Goal: Task Accomplishment & Management: Complete application form

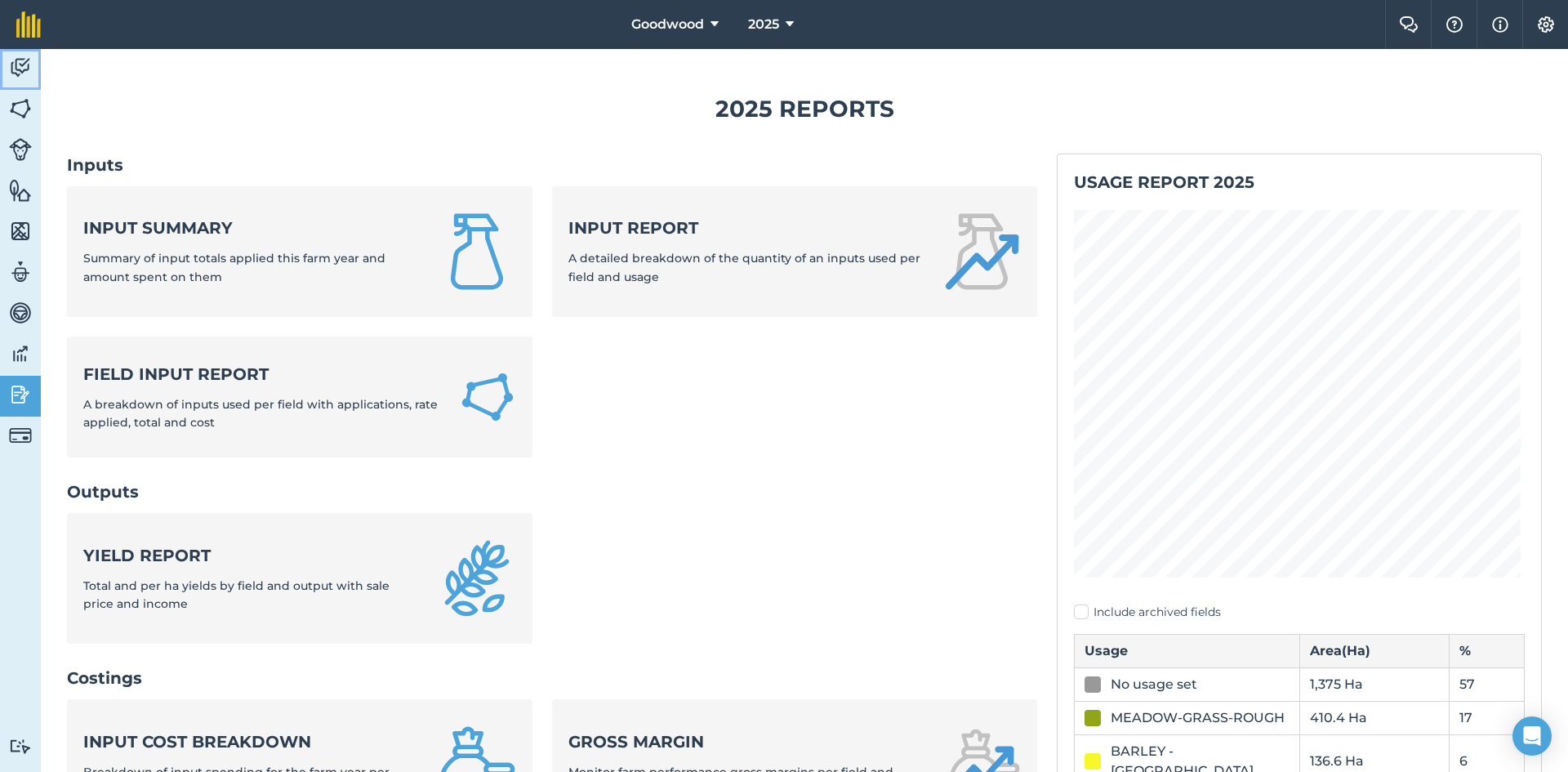
click at [29, 71] on img at bounding box center [20, 68] width 23 height 25
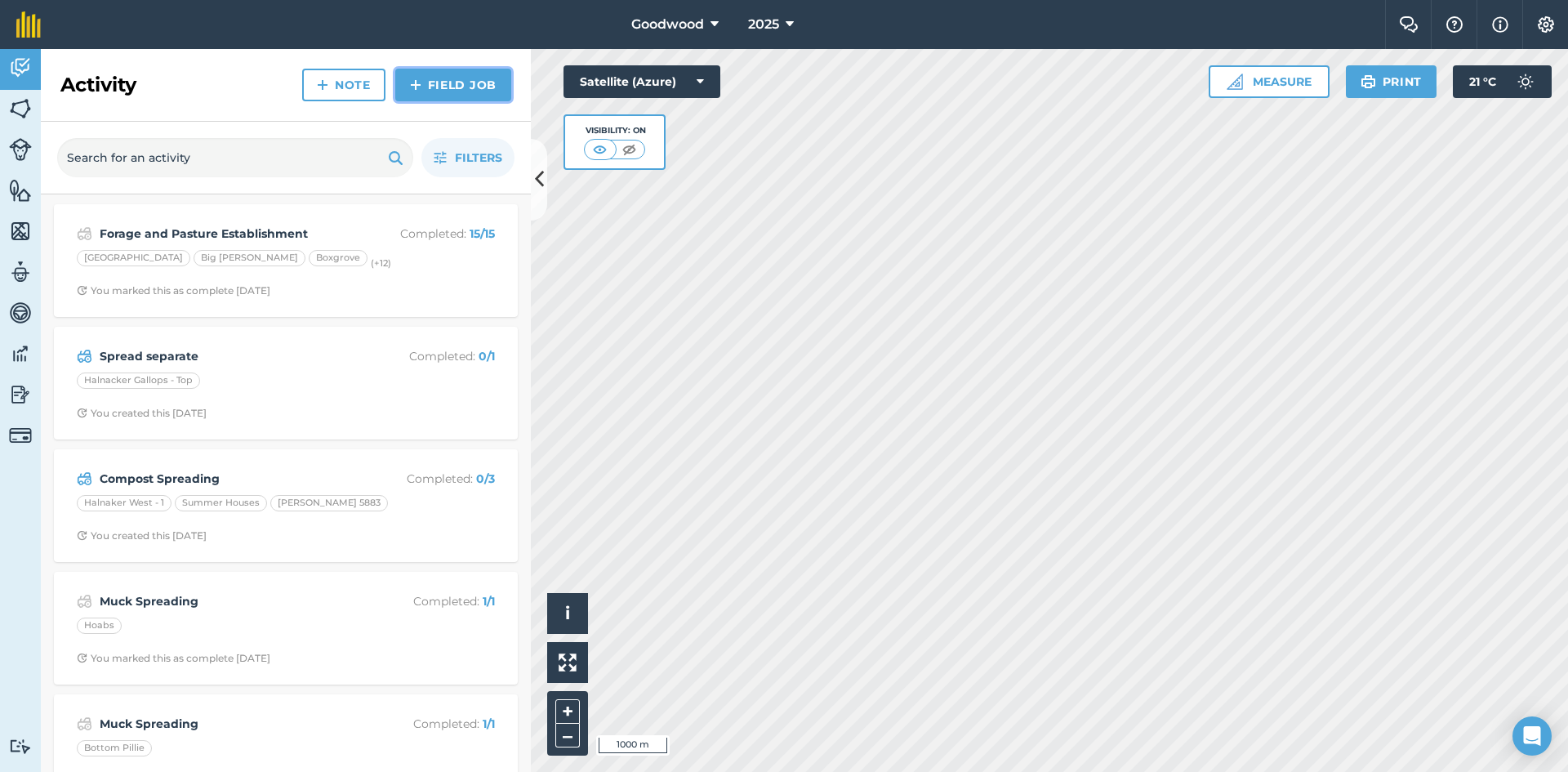
click at [470, 87] on link "Field Job" at bounding box center [453, 84] width 116 height 33
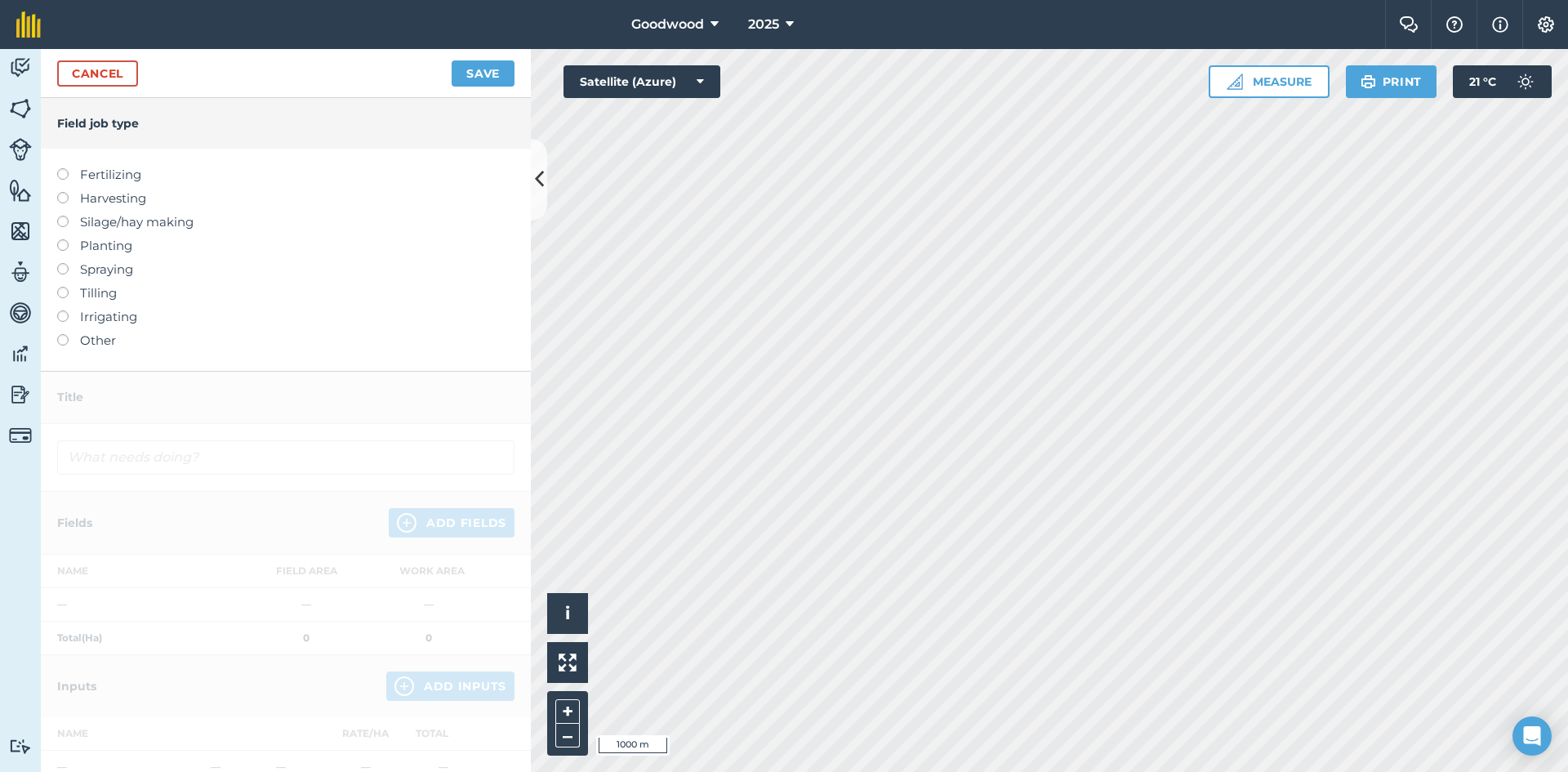
click at [85, 291] on label "Tilling" at bounding box center [286, 293] width 457 height 20
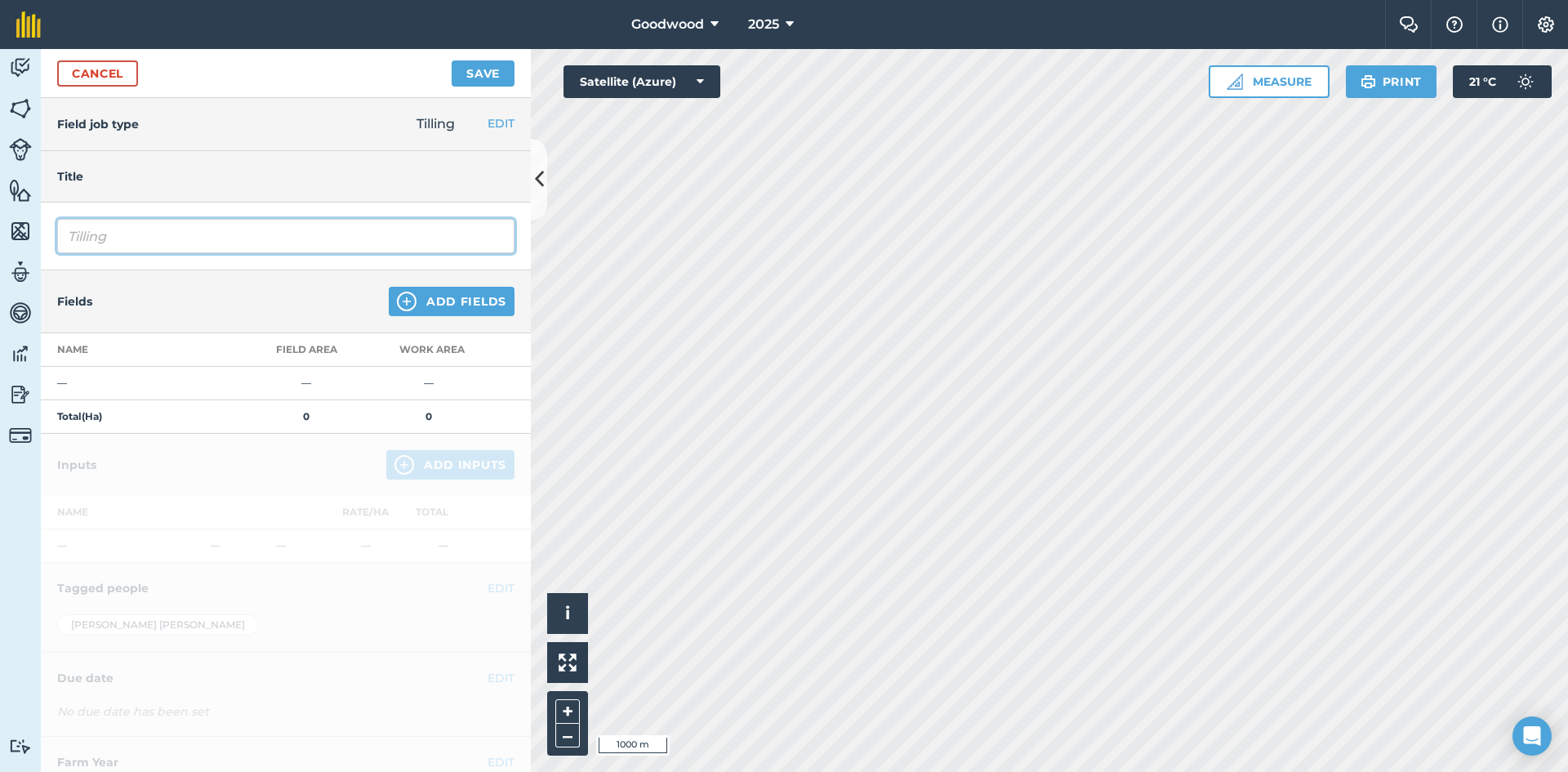
click at [336, 240] on input "Tilling" at bounding box center [286, 235] width 457 height 35
click at [343, 235] on input "Tilling" at bounding box center [286, 235] width 457 height 35
type input "Discing"
click at [418, 305] on button "Add Fields" at bounding box center [451, 301] width 126 height 30
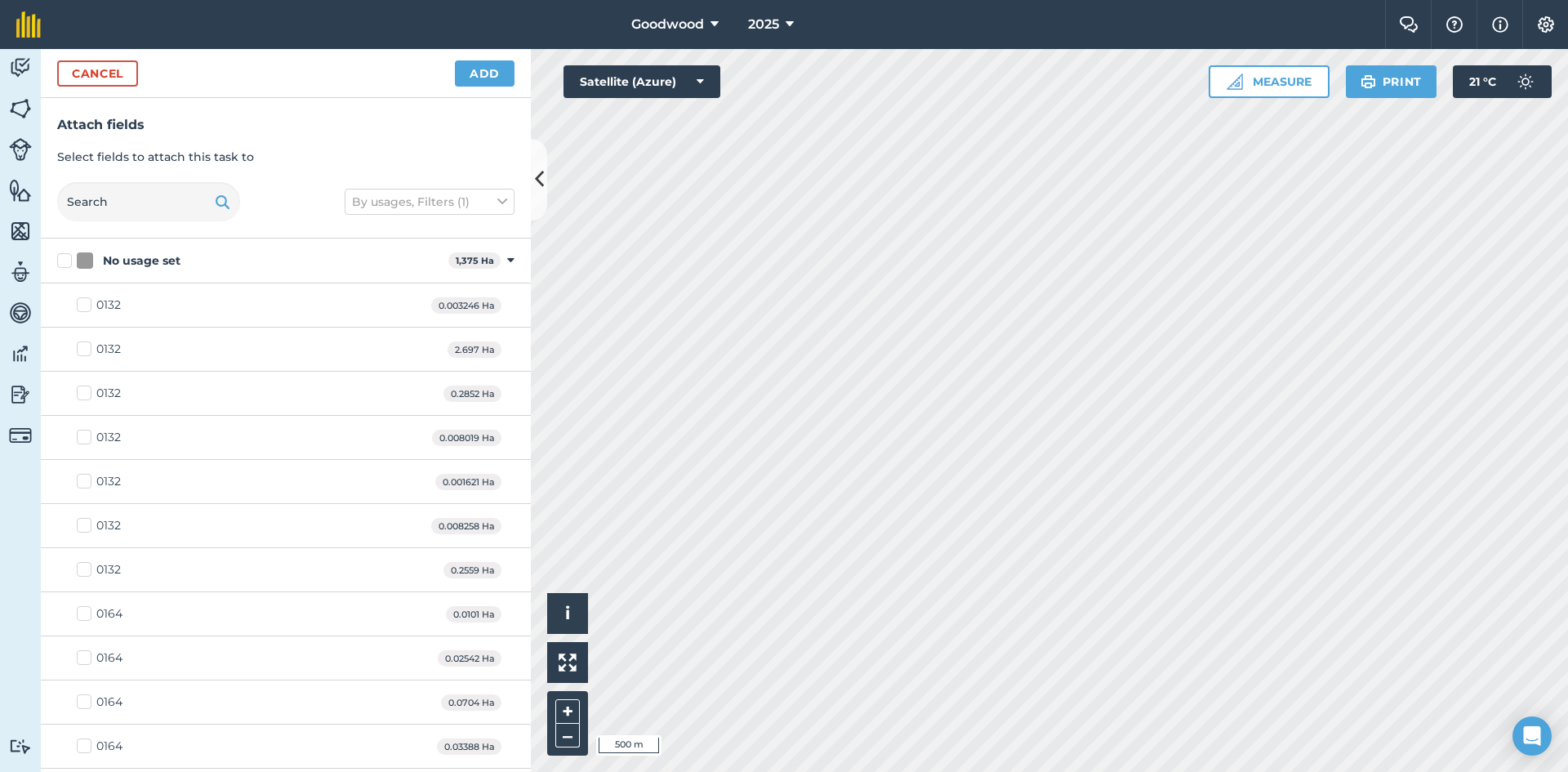
checkbox input "true"
click at [473, 69] on button "Add" at bounding box center [485, 74] width 60 height 26
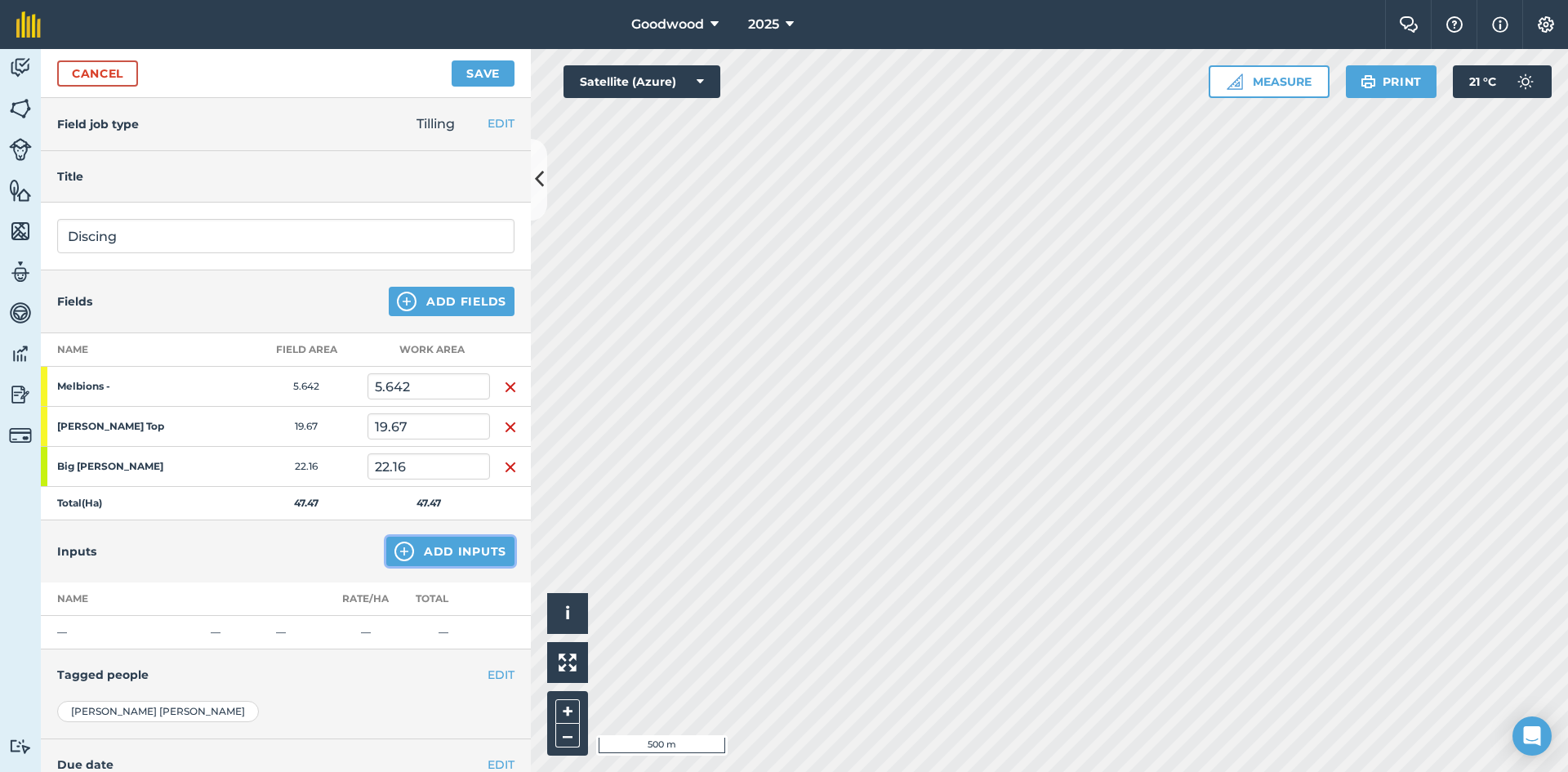
click at [443, 553] on button "Add Inputs" at bounding box center [450, 551] width 128 height 30
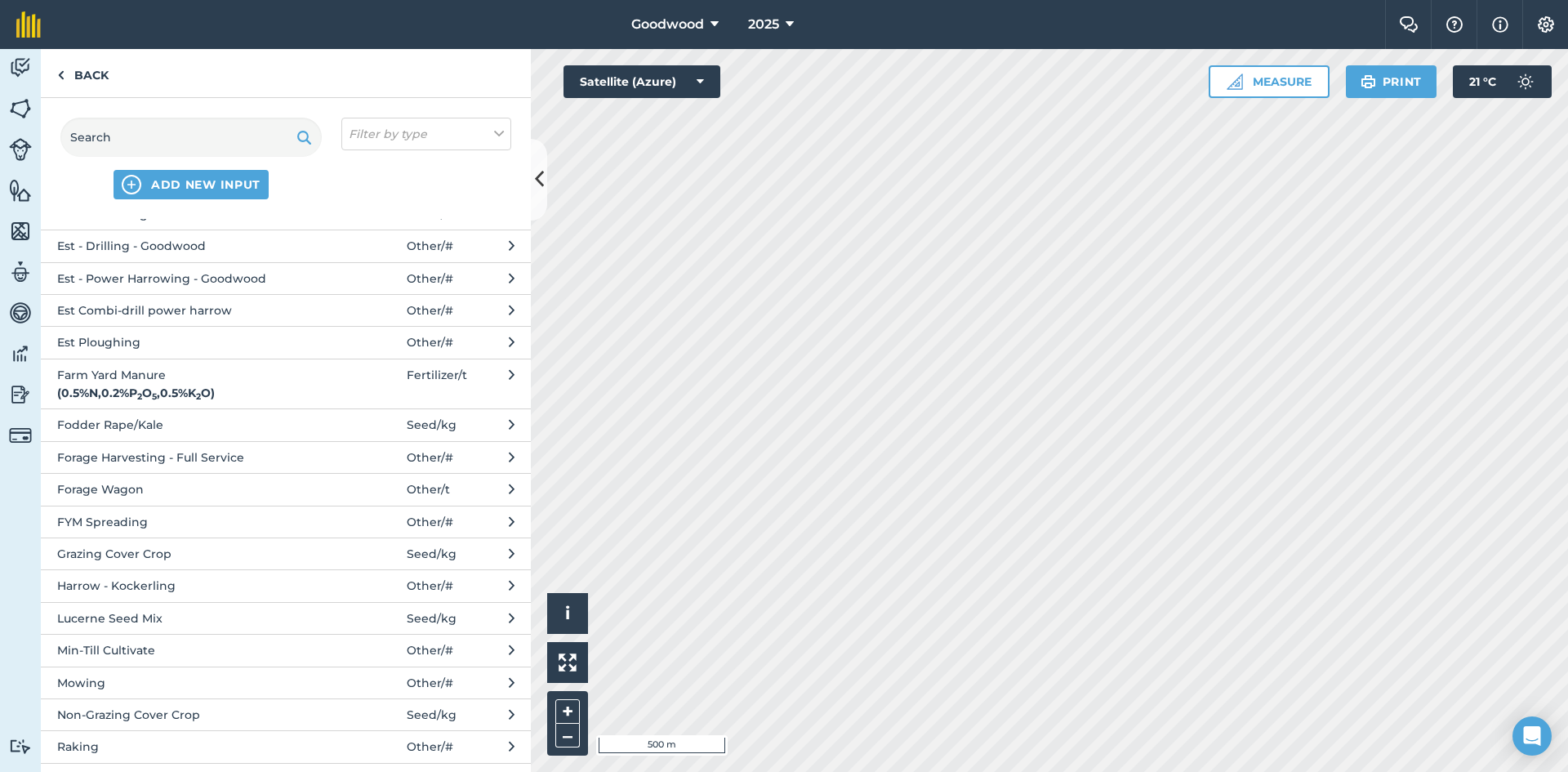
scroll to position [327, 0]
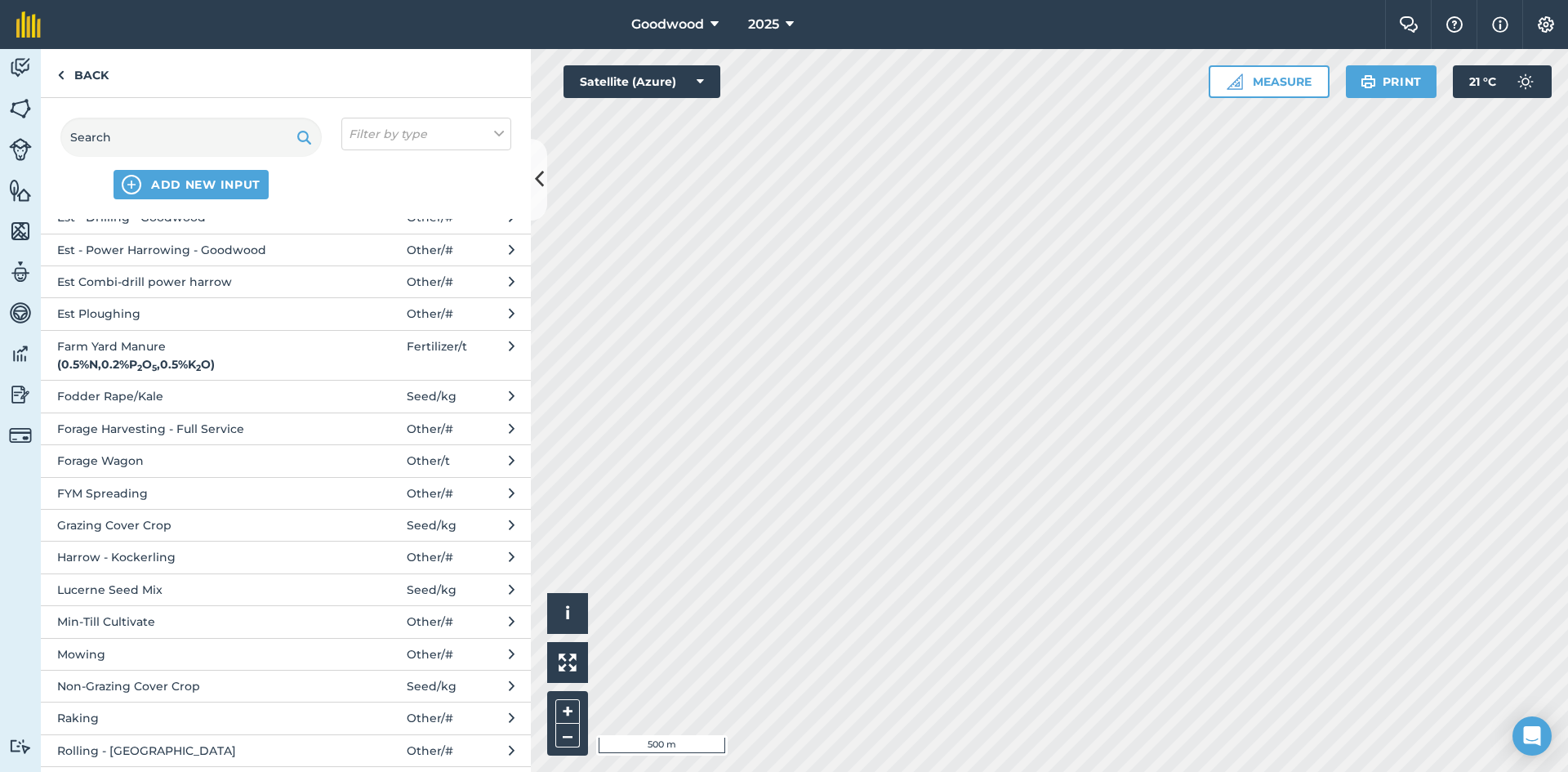
click at [365, 630] on span at bounding box center [369, 621] width 76 height 18
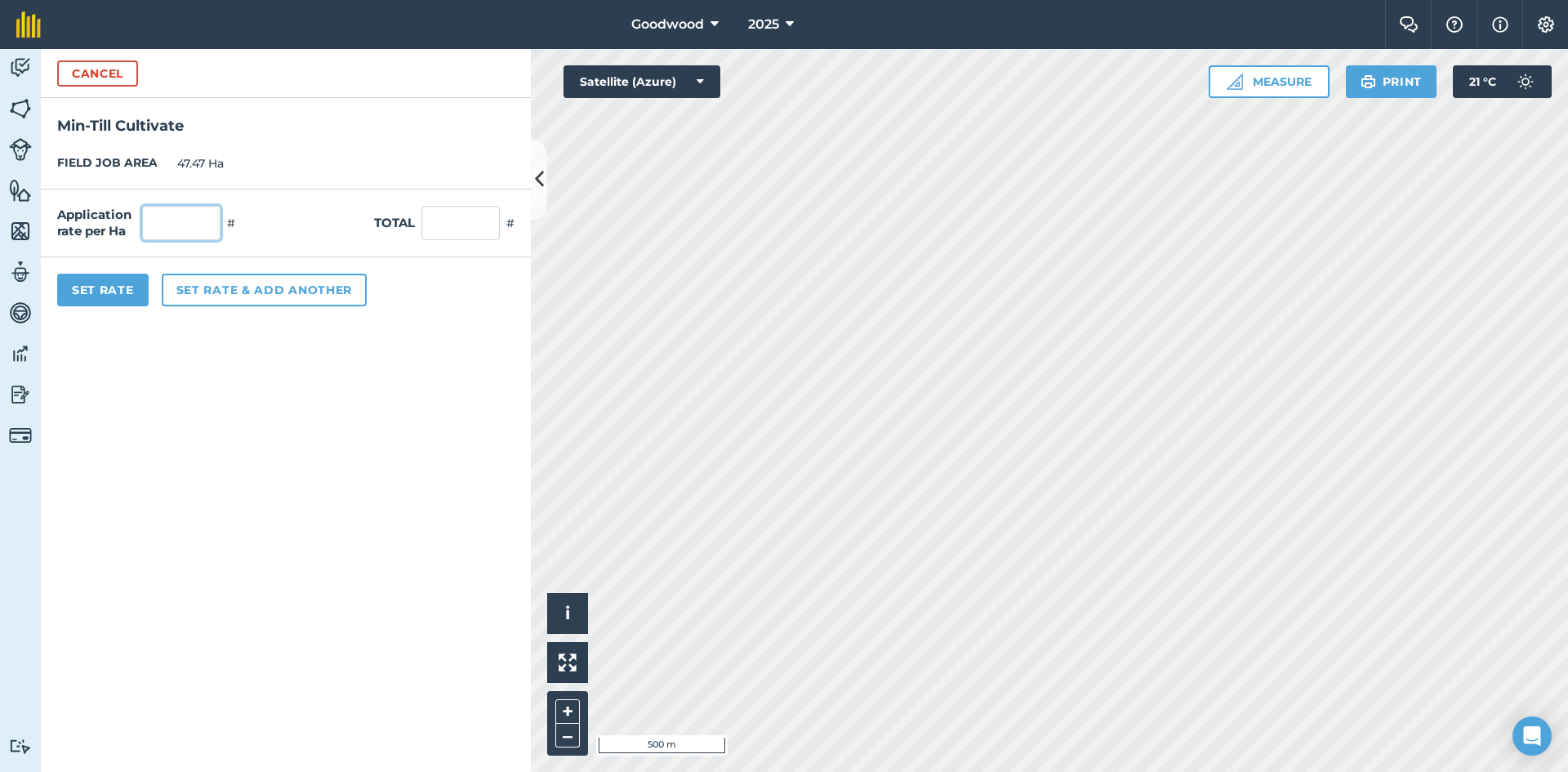
click at [195, 230] on input "text" at bounding box center [181, 223] width 78 height 35
type input "1"
type input "47.47"
click at [112, 302] on button "Set Rate" at bounding box center [103, 289] width 91 height 33
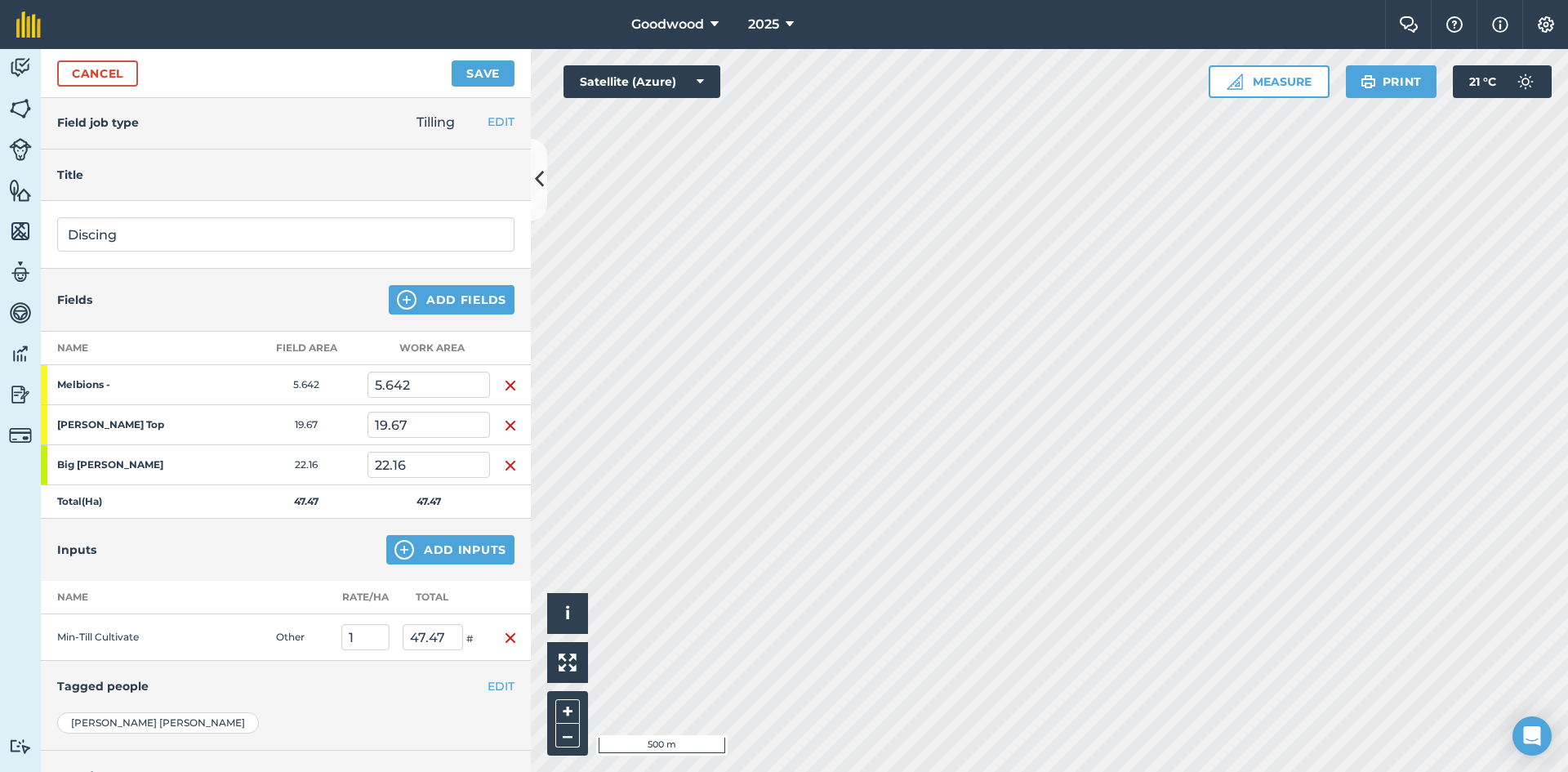
scroll to position [0, 0]
click at [477, 80] on button "Save" at bounding box center [482, 74] width 63 height 26
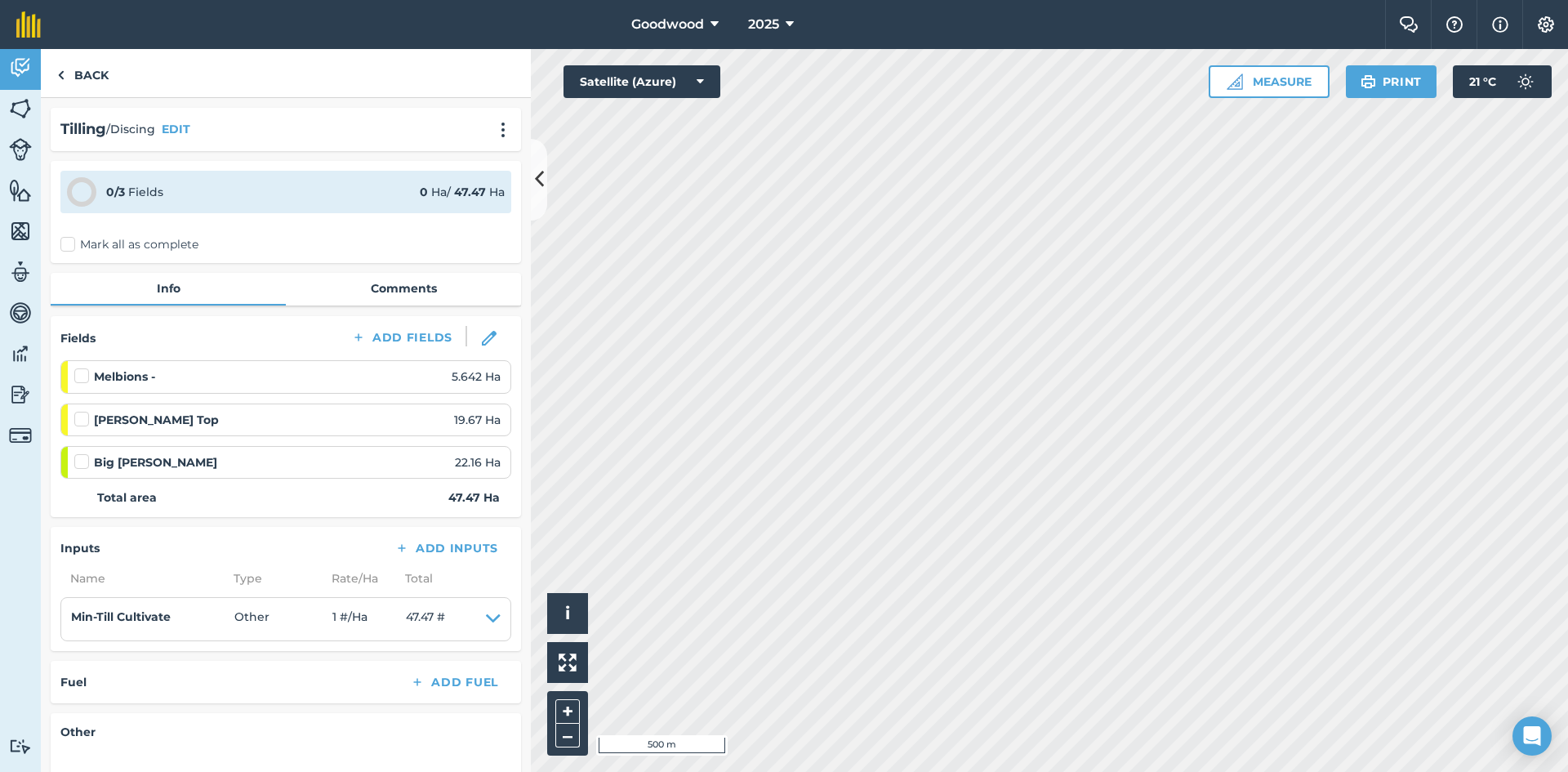
click at [66, 245] on label "Mark all as complete" at bounding box center [129, 243] width 138 height 17
click at [66, 245] on input "Mark all as complete" at bounding box center [66, 240] width 11 height 11
checkbox input "false"
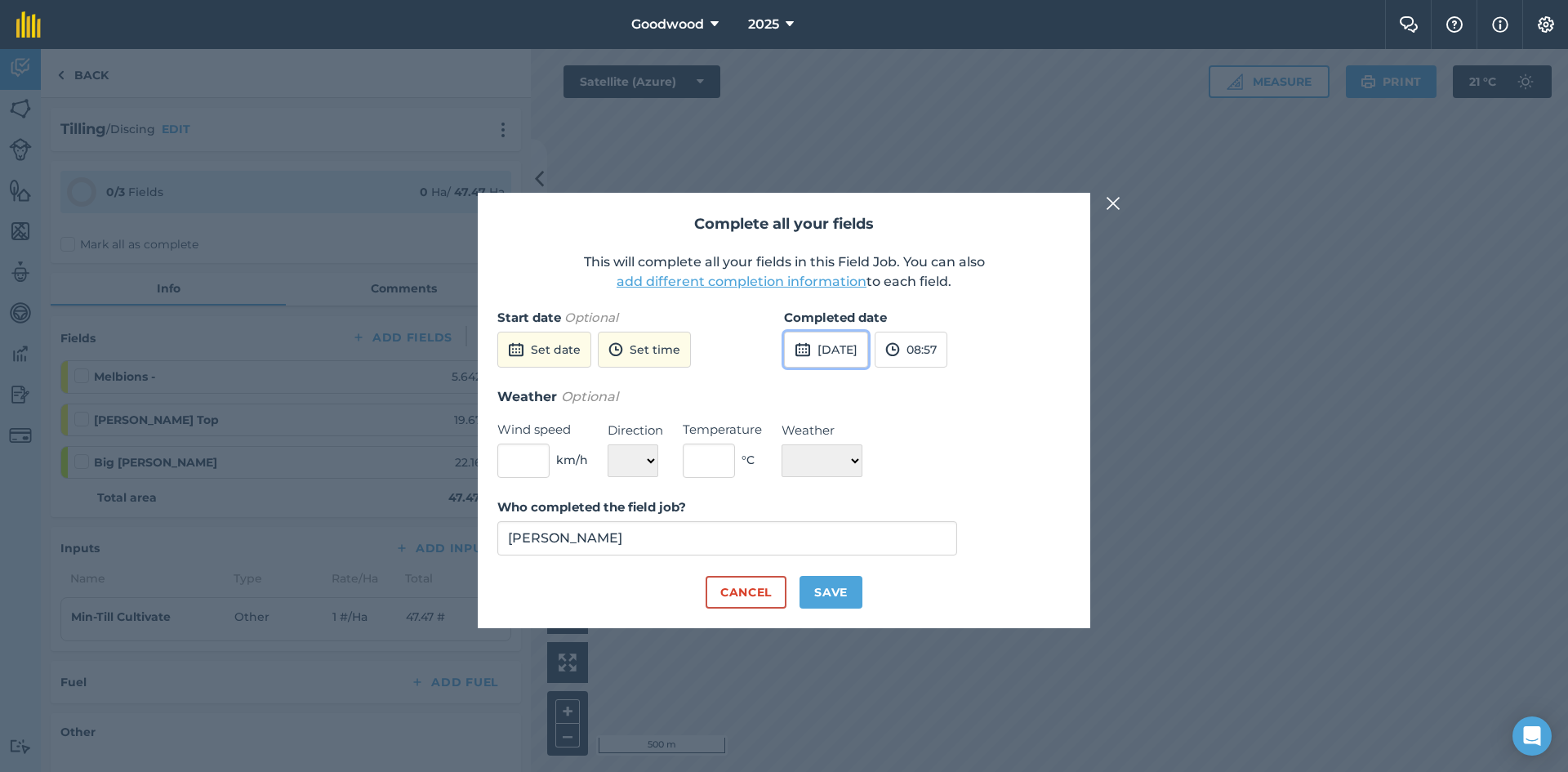
click at [854, 356] on button "[DATE]" at bounding box center [826, 350] width 84 height 36
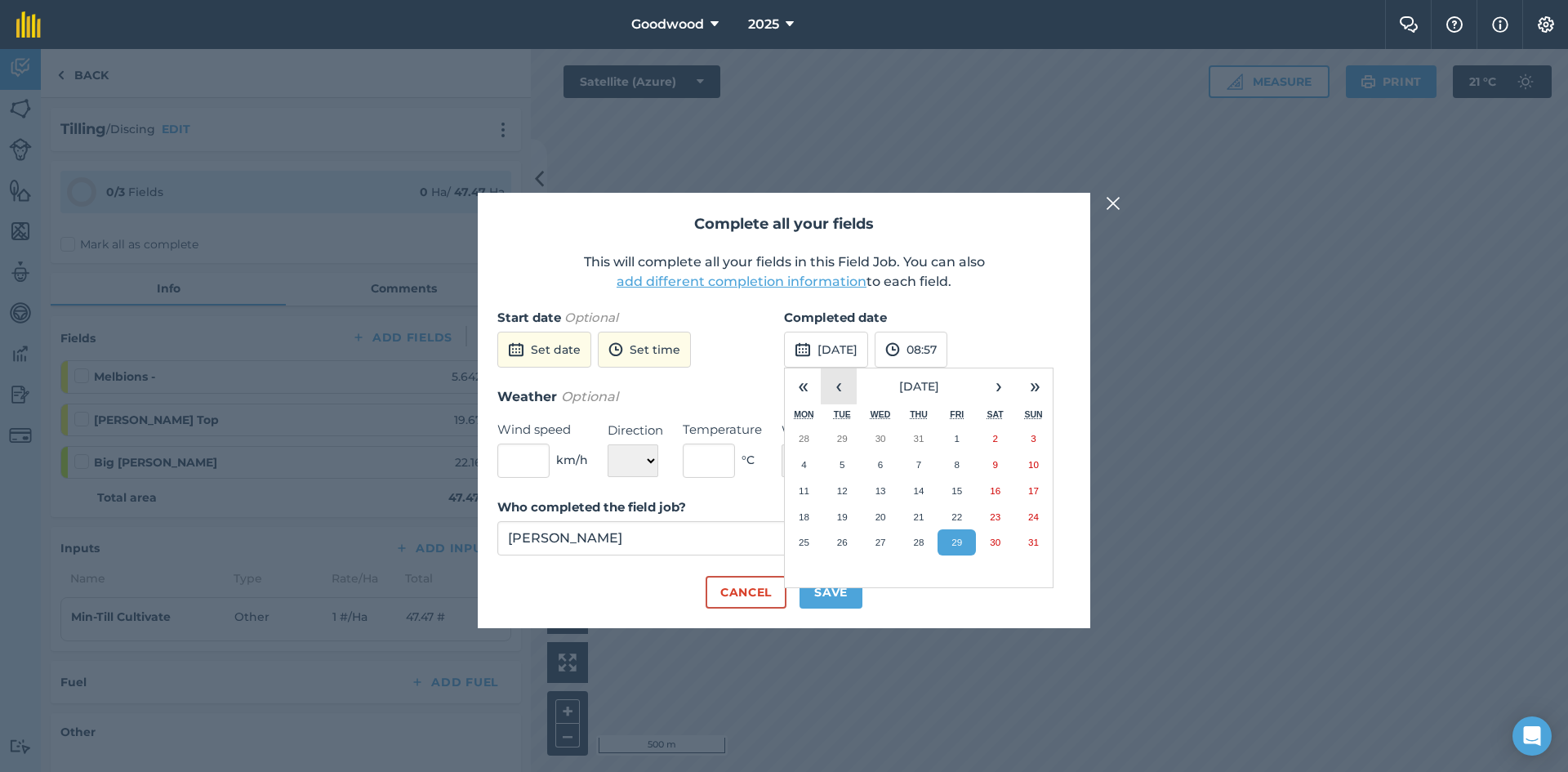
click at [851, 387] on button "‹" at bounding box center [839, 386] width 36 height 36
drag, startPoint x: 845, startPoint y: 538, endPoint x: 855, endPoint y: 534, distance: 10.8
click at [845, 539] on abbr "29" at bounding box center [842, 541] width 11 height 11
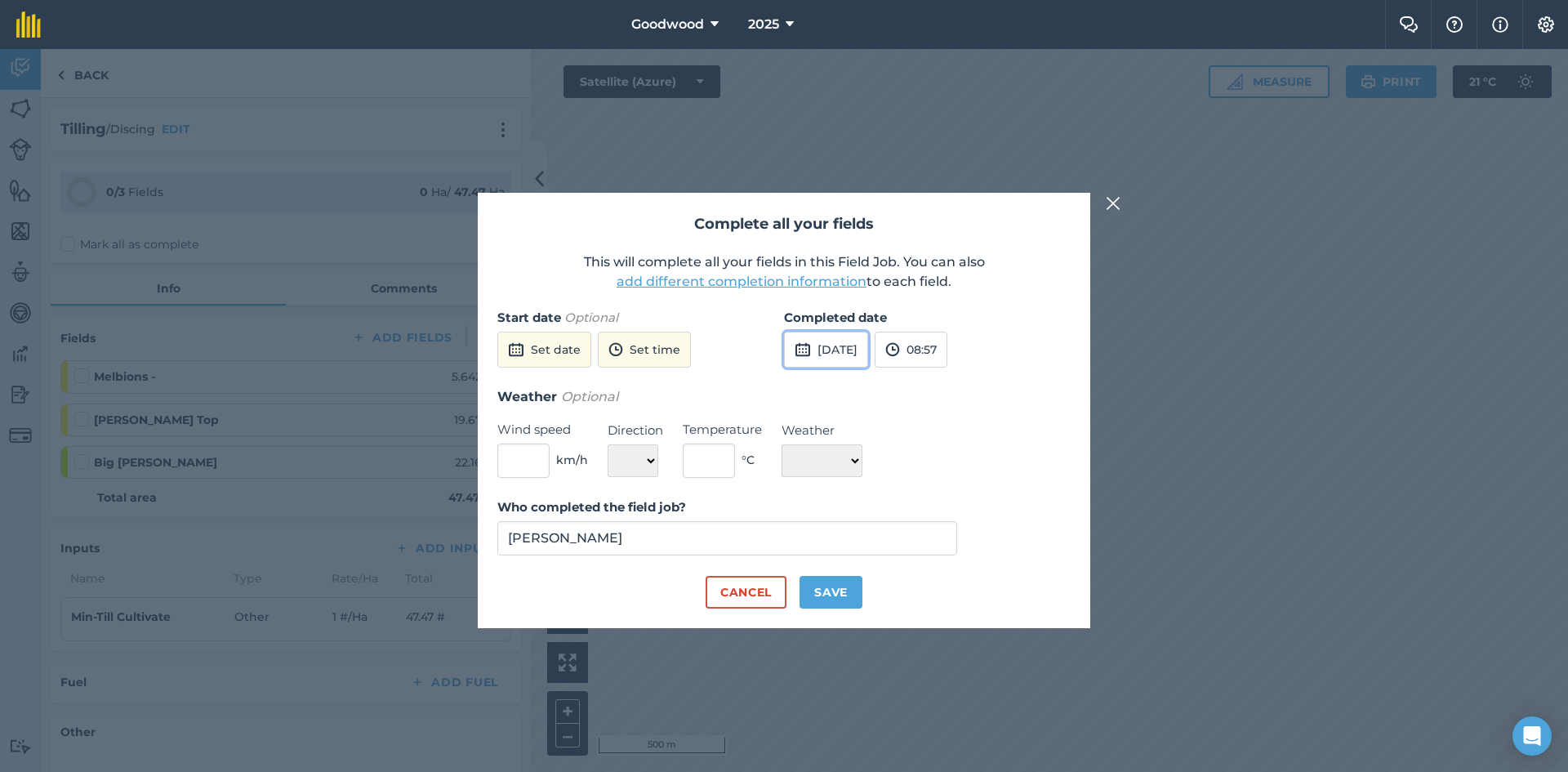
click at [868, 365] on button "[DATE]" at bounding box center [826, 350] width 84 height 36
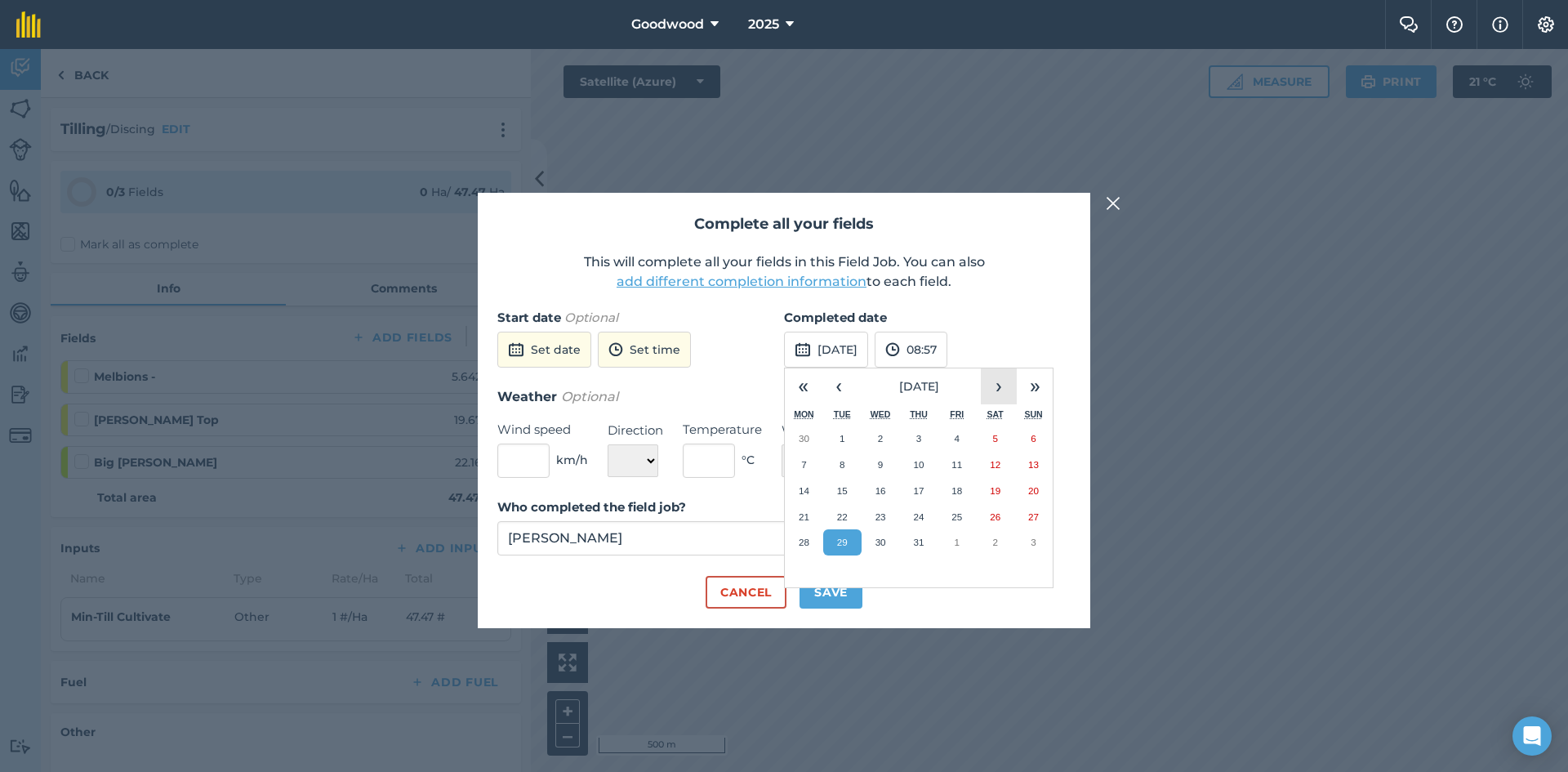
click at [999, 384] on button "›" at bounding box center [999, 386] width 36 height 36
click at [854, 517] on button "19" at bounding box center [842, 517] width 39 height 26
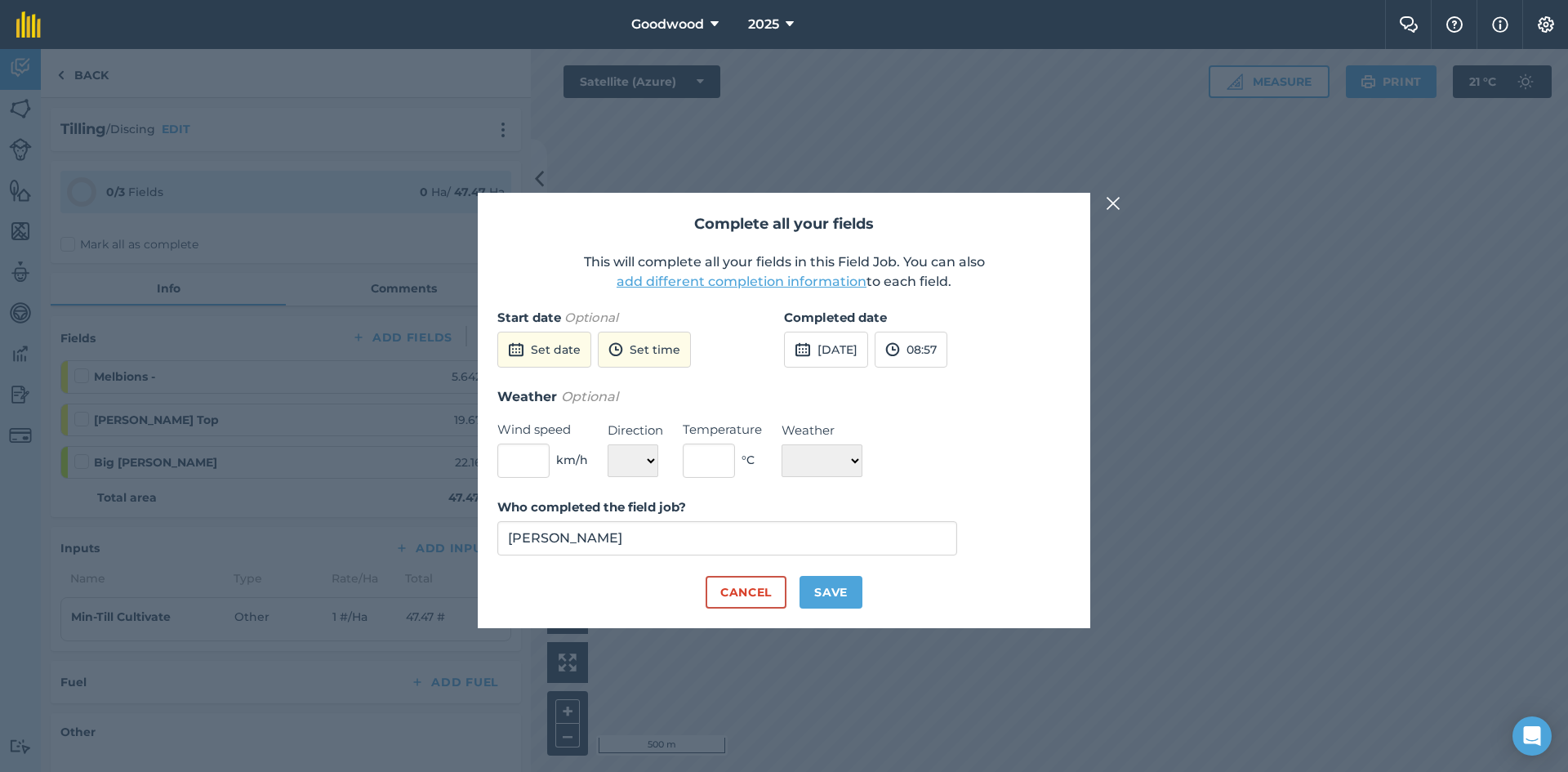
click at [1003, 429] on div "Weather Optional Wind speed km/h Direction N NE E SE S SW W NW Temperature ° C …" at bounding box center [783, 432] width 573 height 91
click at [753, 593] on button "Cancel" at bounding box center [745, 591] width 80 height 33
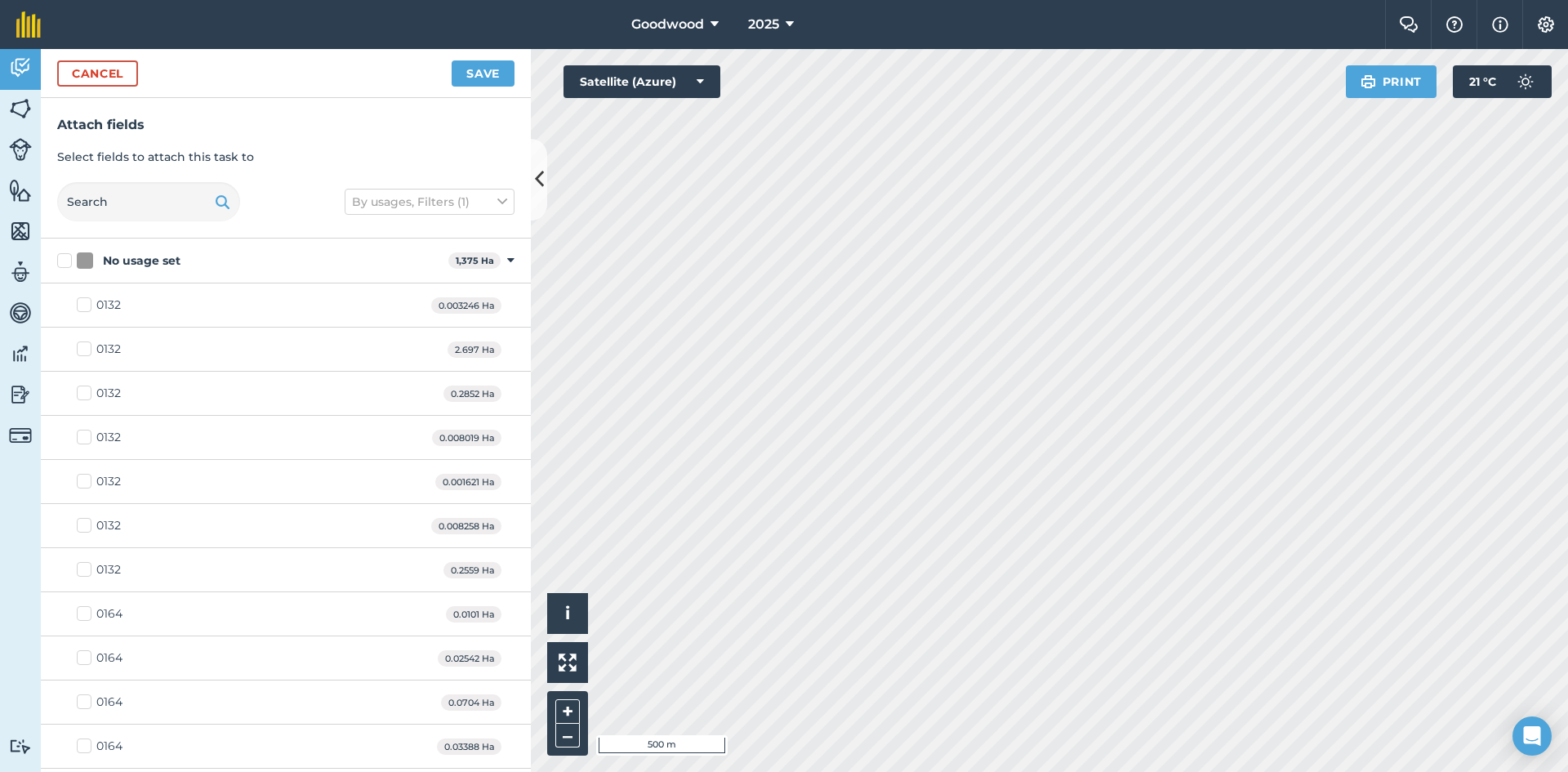
checkbox input "true"
click at [477, 66] on button "Save" at bounding box center [482, 74] width 63 height 26
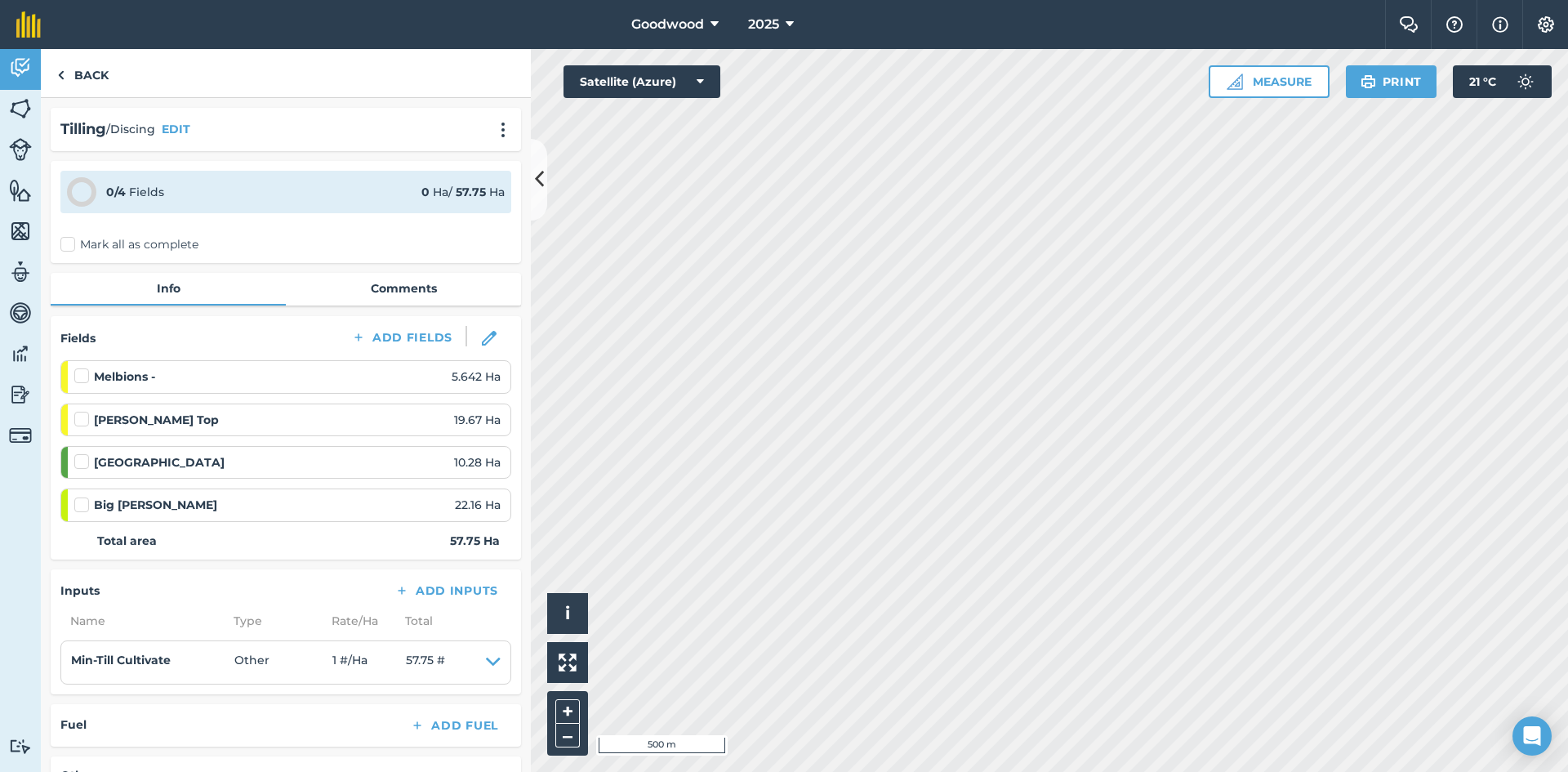
click at [73, 243] on label "Mark all as complete" at bounding box center [129, 243] width 138 height 17
click at [71, 243] on input "Mark all as complete" at bounding box center [66, 240] width 11 height 11
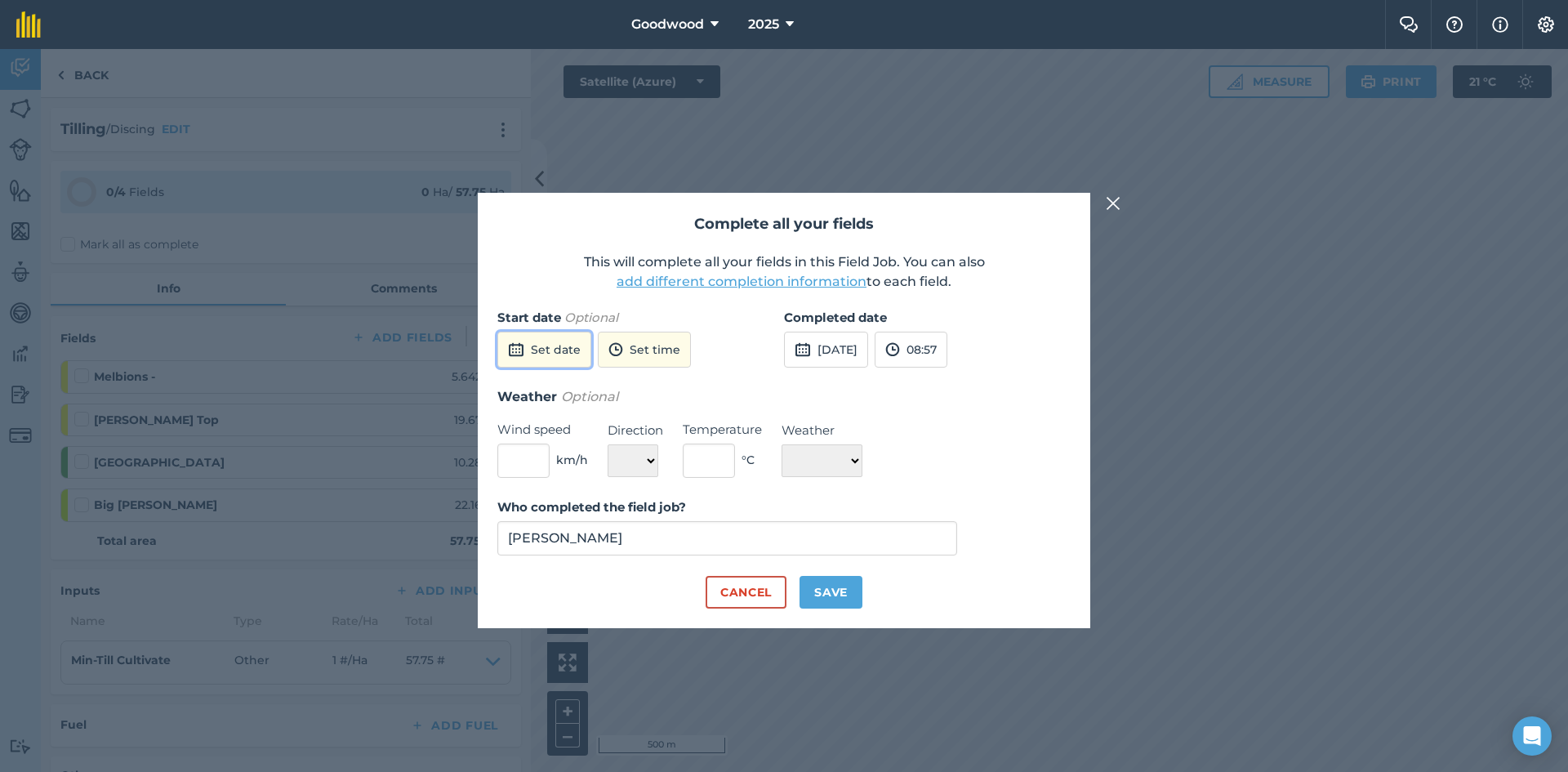
drag, startPoint x: 543, startPoint y: 339, endPoint x: 554, endPoint y: 343, distance: 11.7
click at [544, 339] on button "Set date" at bounding box center [544, 350] width 93 height 36
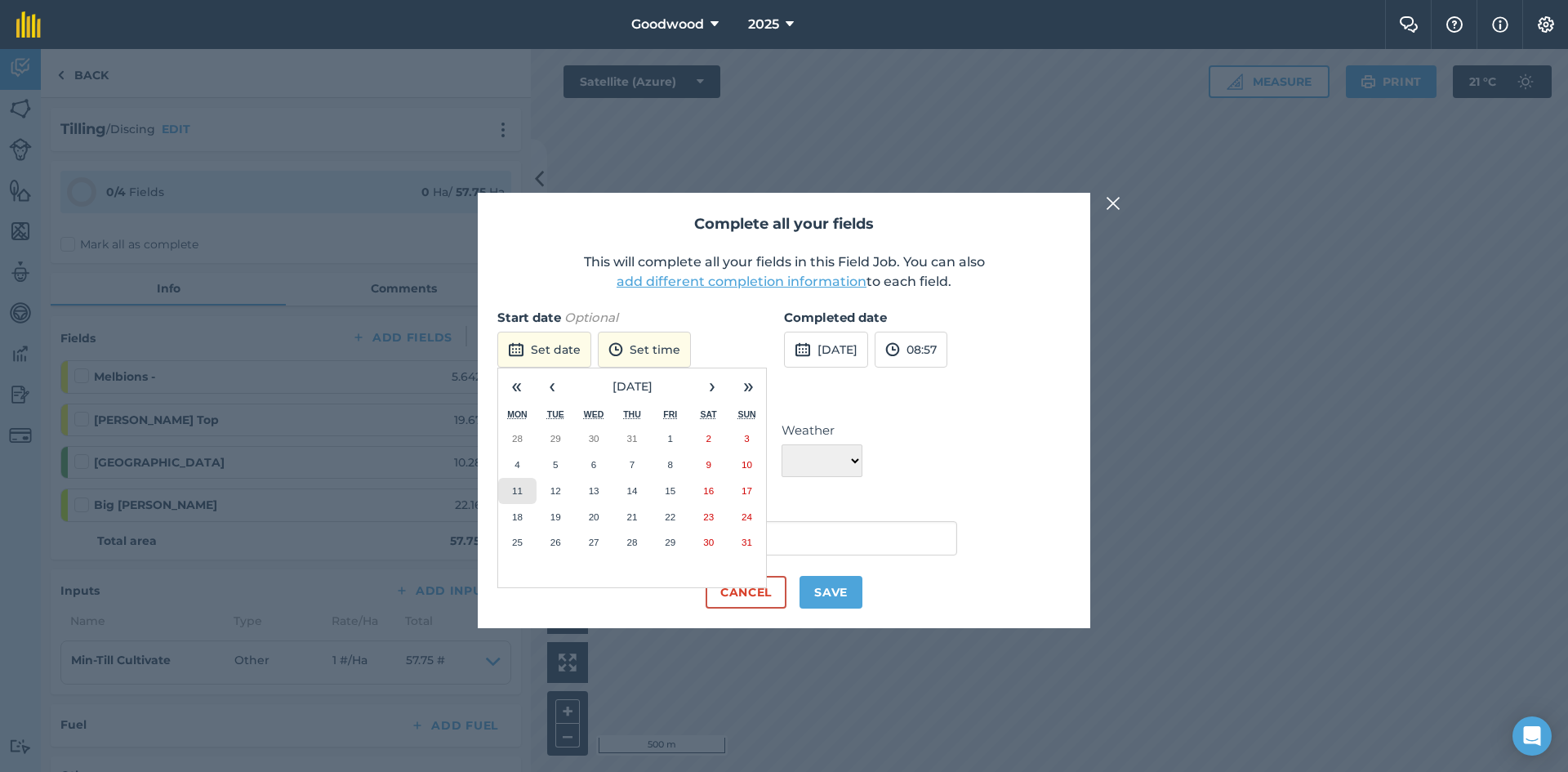
click at [520, 502] on button "11" at bounding box center [517, 491] width 39 height 26
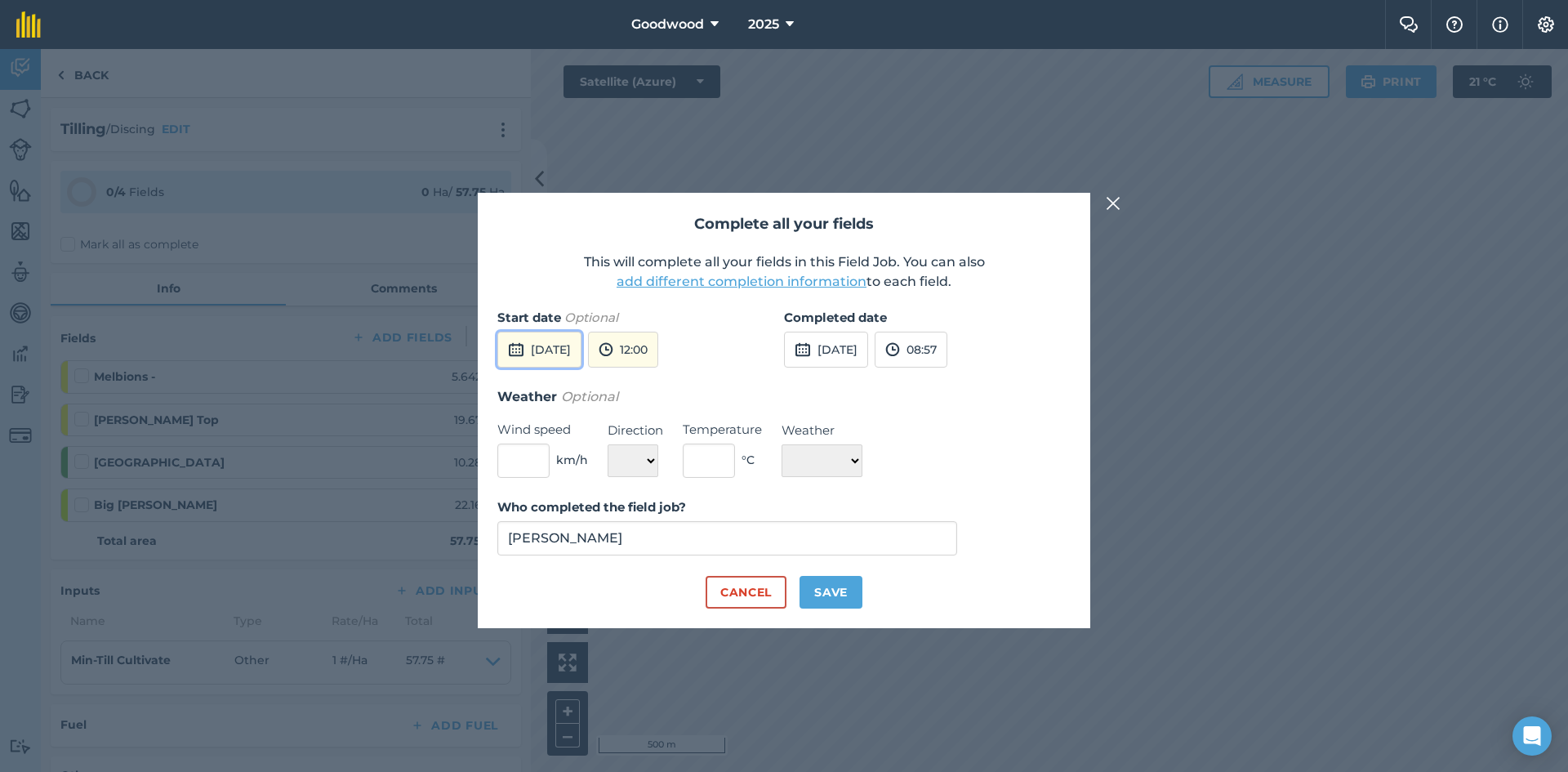
click at [579, 340] on button "[DATE]" at bounding box center [539, 350] width 84 height 36
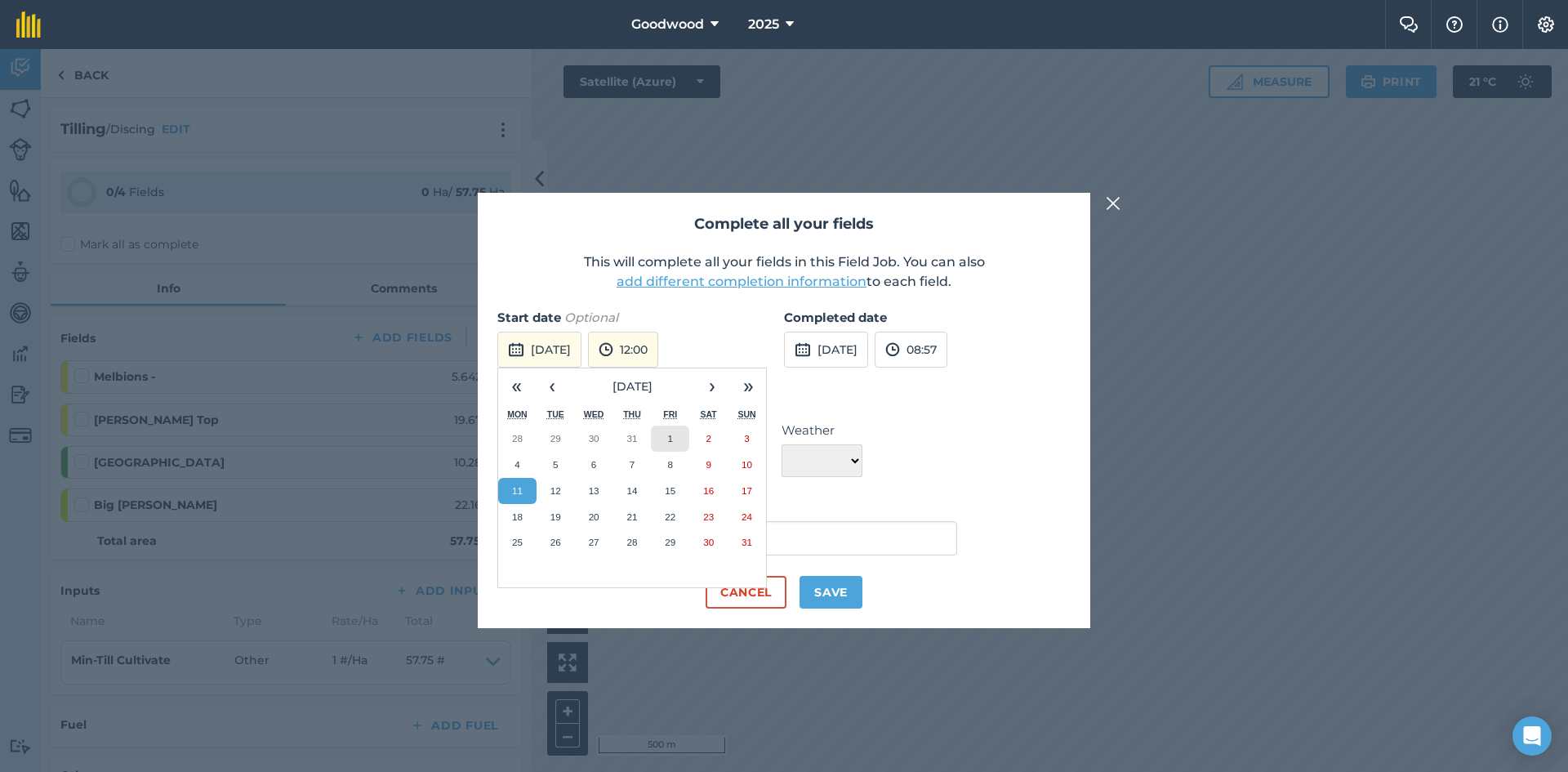
click at [681, 432] on button "1" at bounding box center [670, 438] width 39 height 26
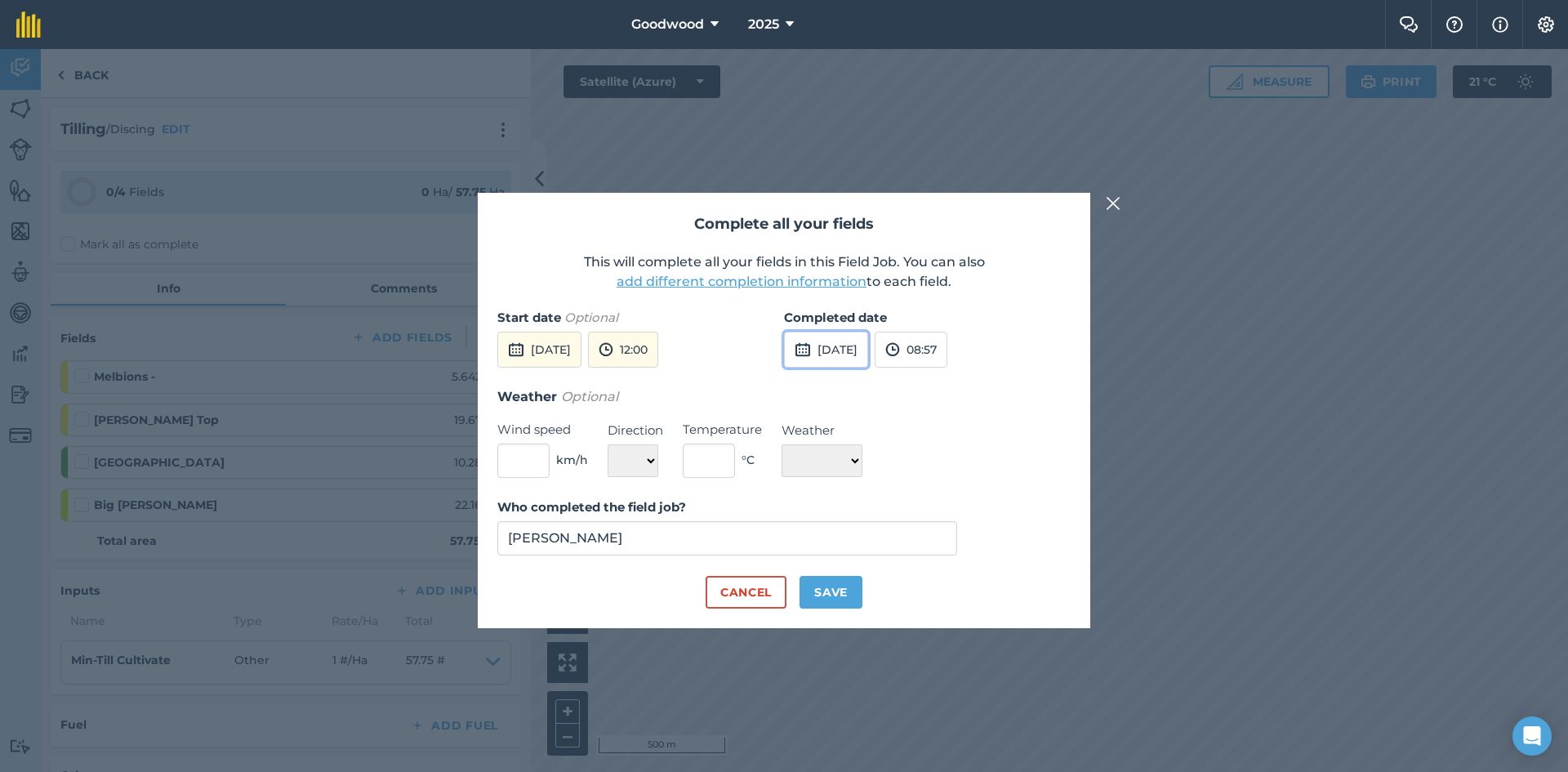
click at [859, 351] on button "[DATE]" at bounding box center [826, 350] width 84 height 36
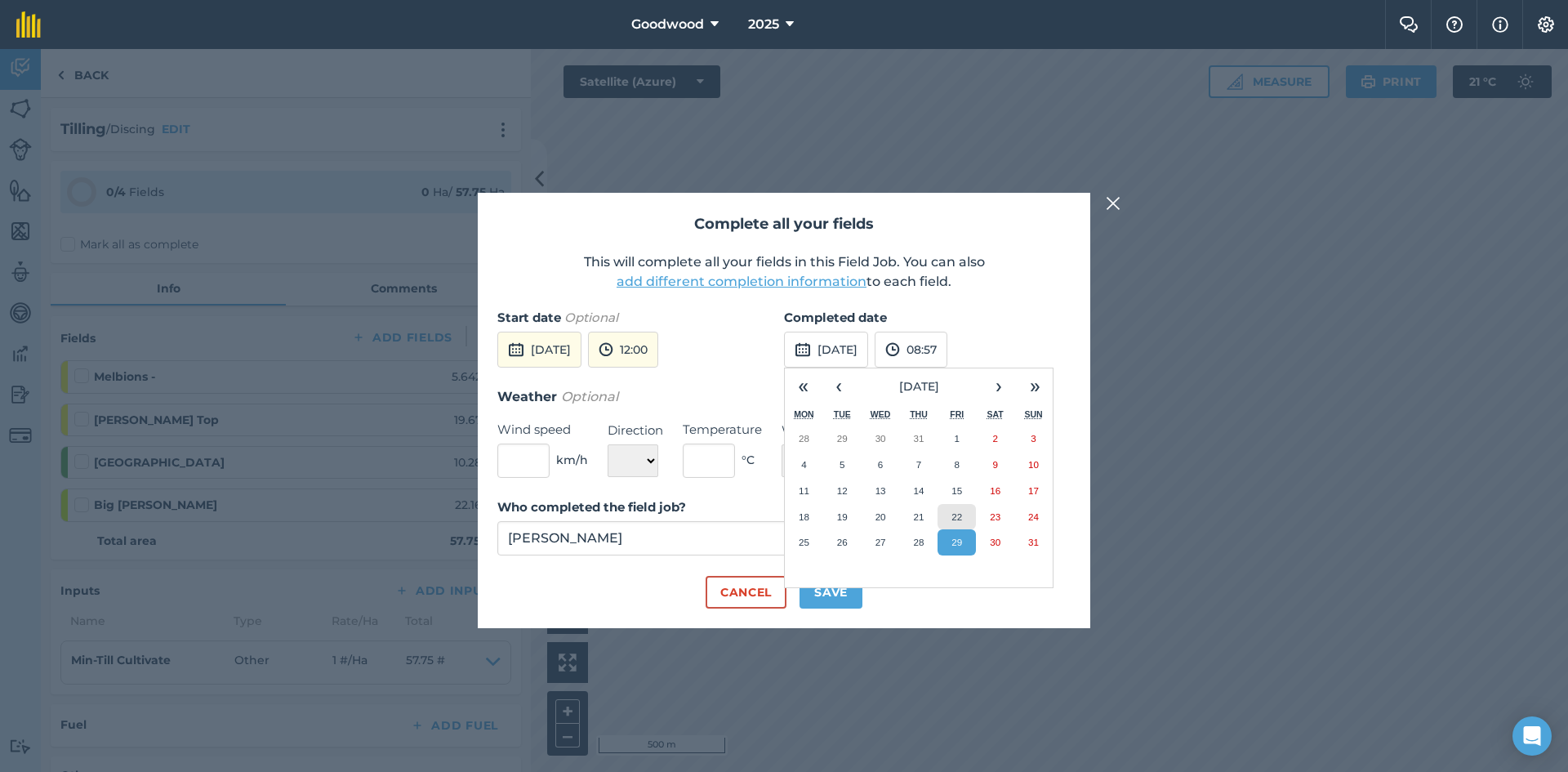
click at [964, 515] on button "22" at bounding box center [956, 517] width 39 height 26
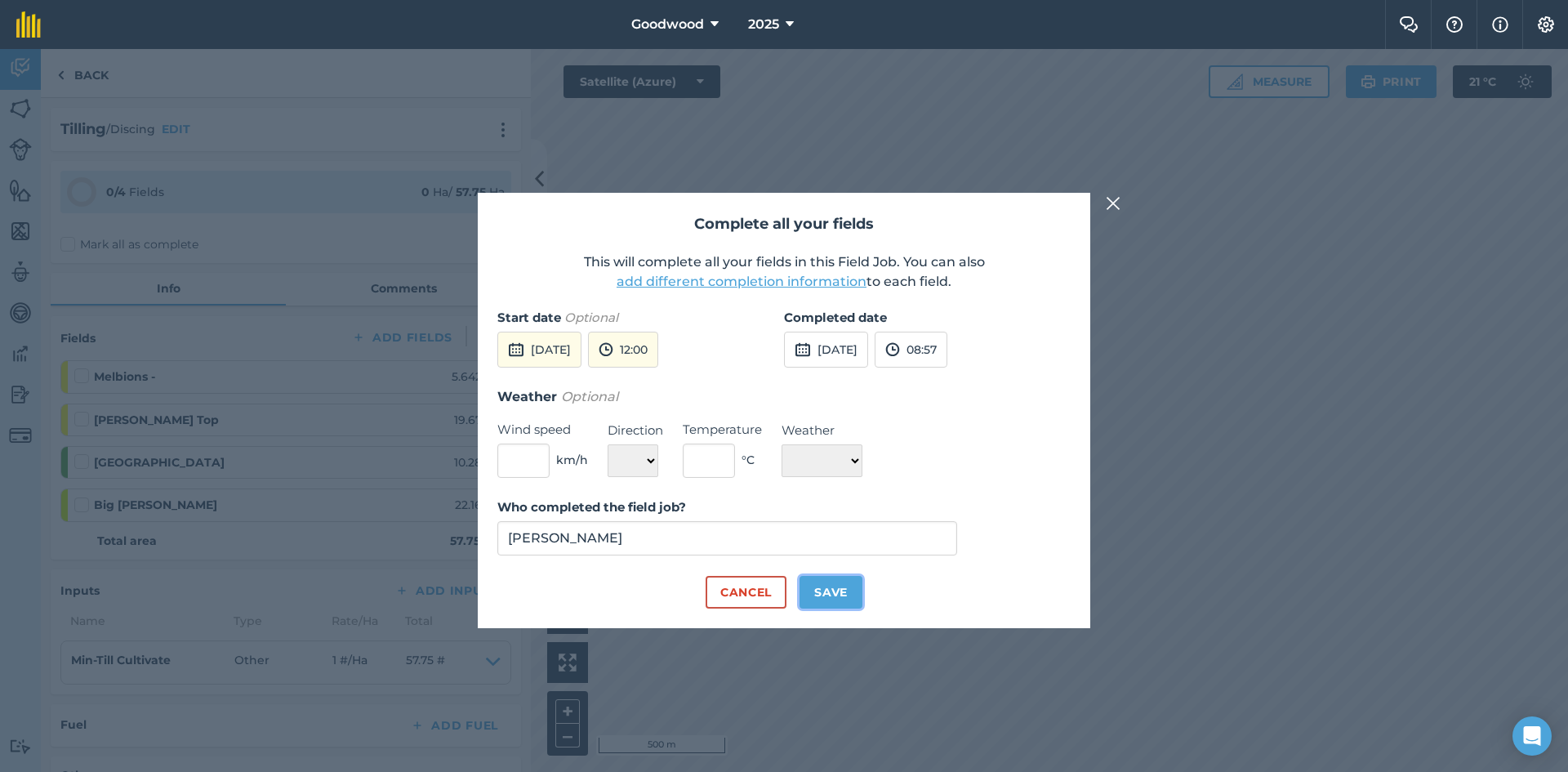
click at [853, 593] on button "Save" at bounding box center [830, 591] width 63 height 33
checkbox input "true"
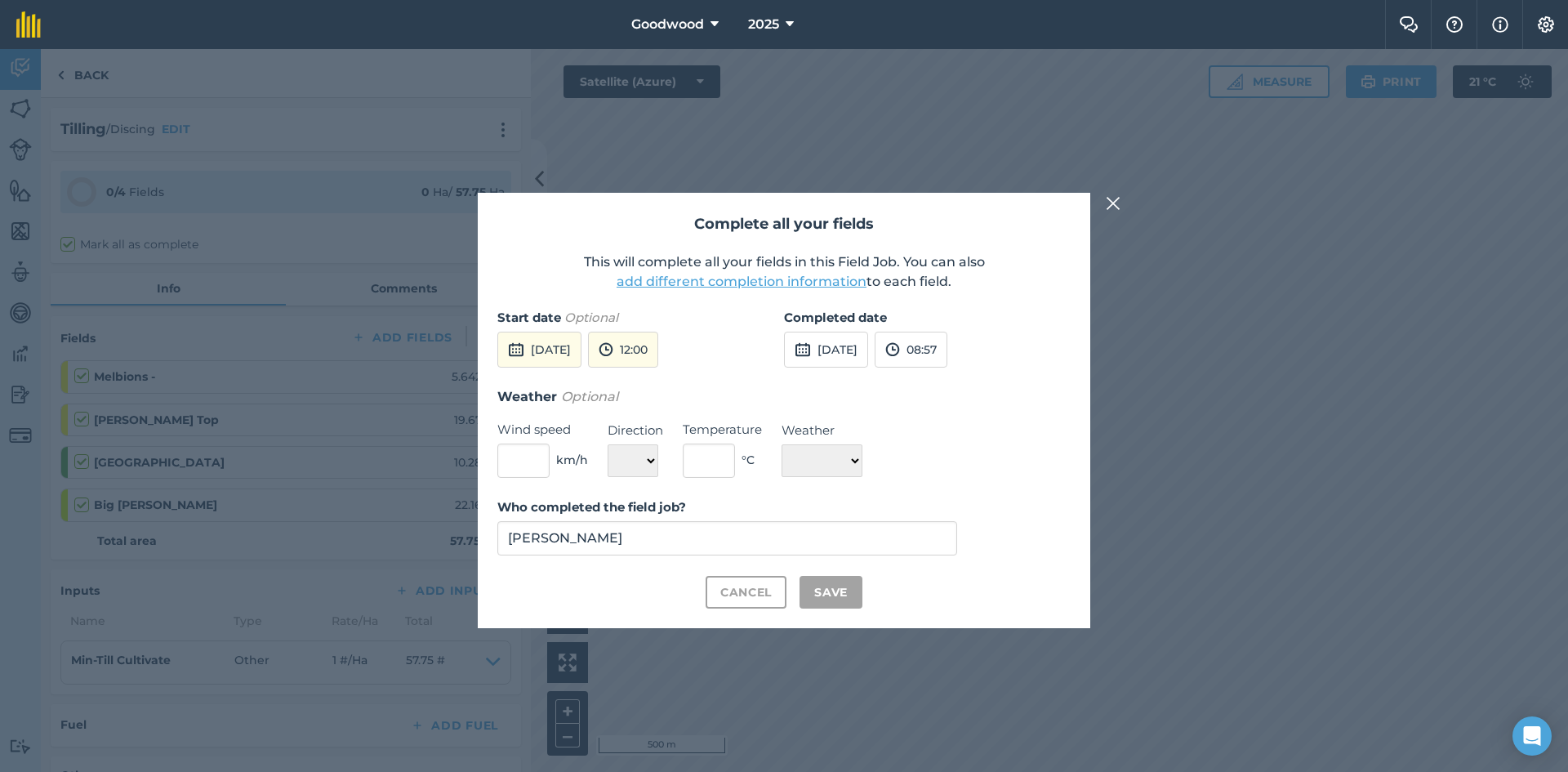
checkbox input "true"
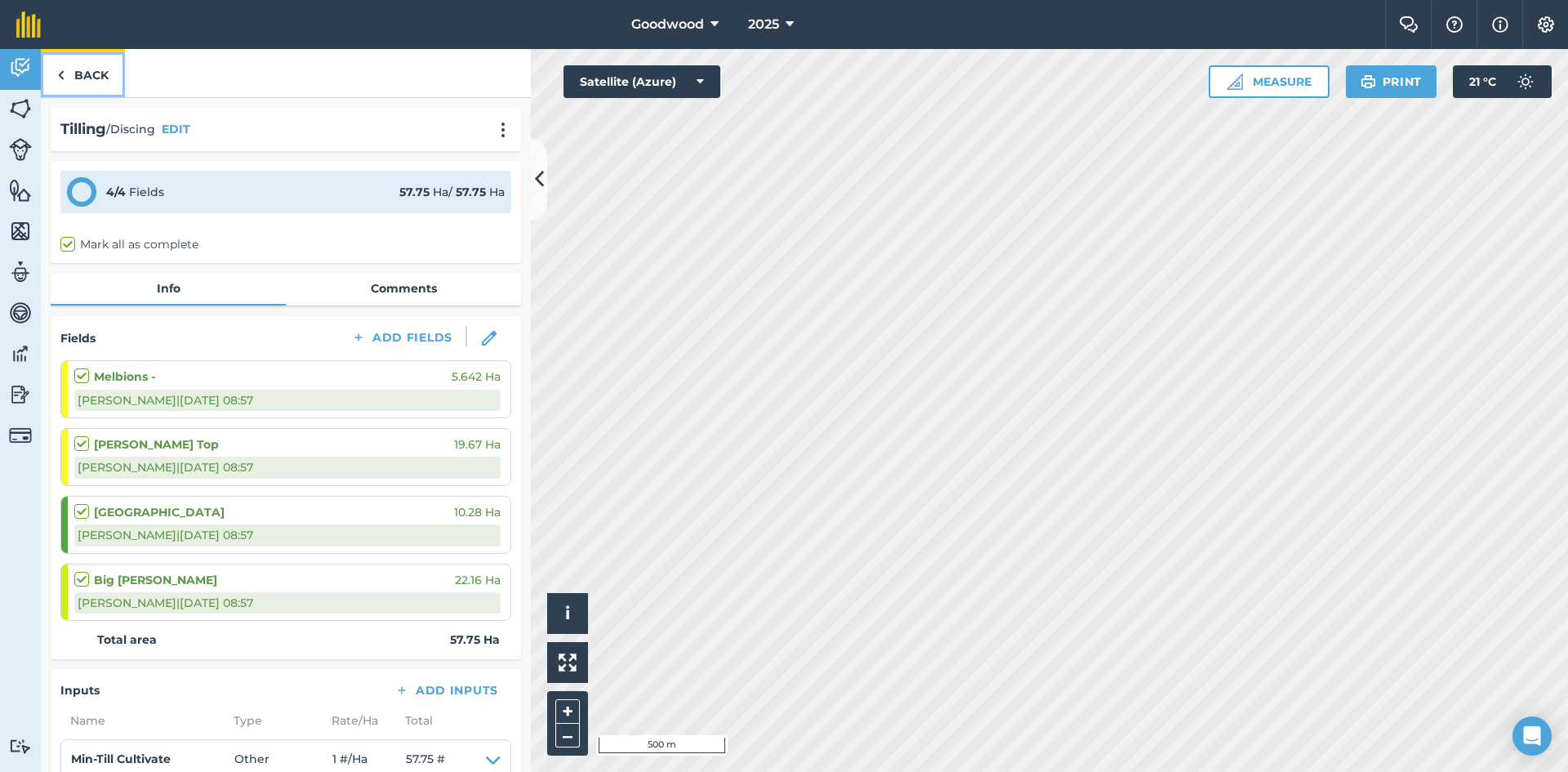
click at [90, 89] on link "Back" at bounding box center [82, 73] width 84 height 48
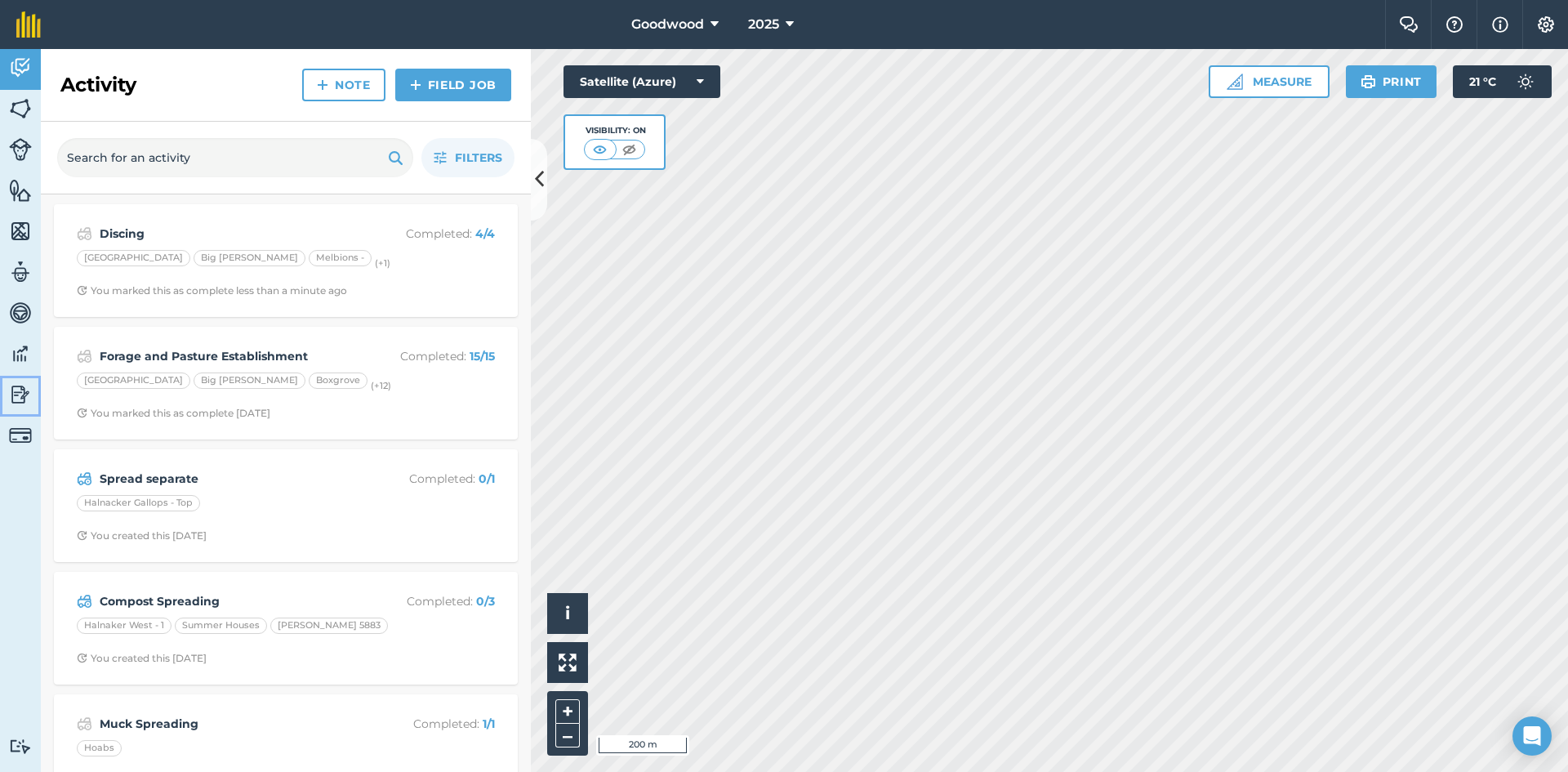
click at [20, 386] on img at bounding box center [20, 394] width 23 height 25
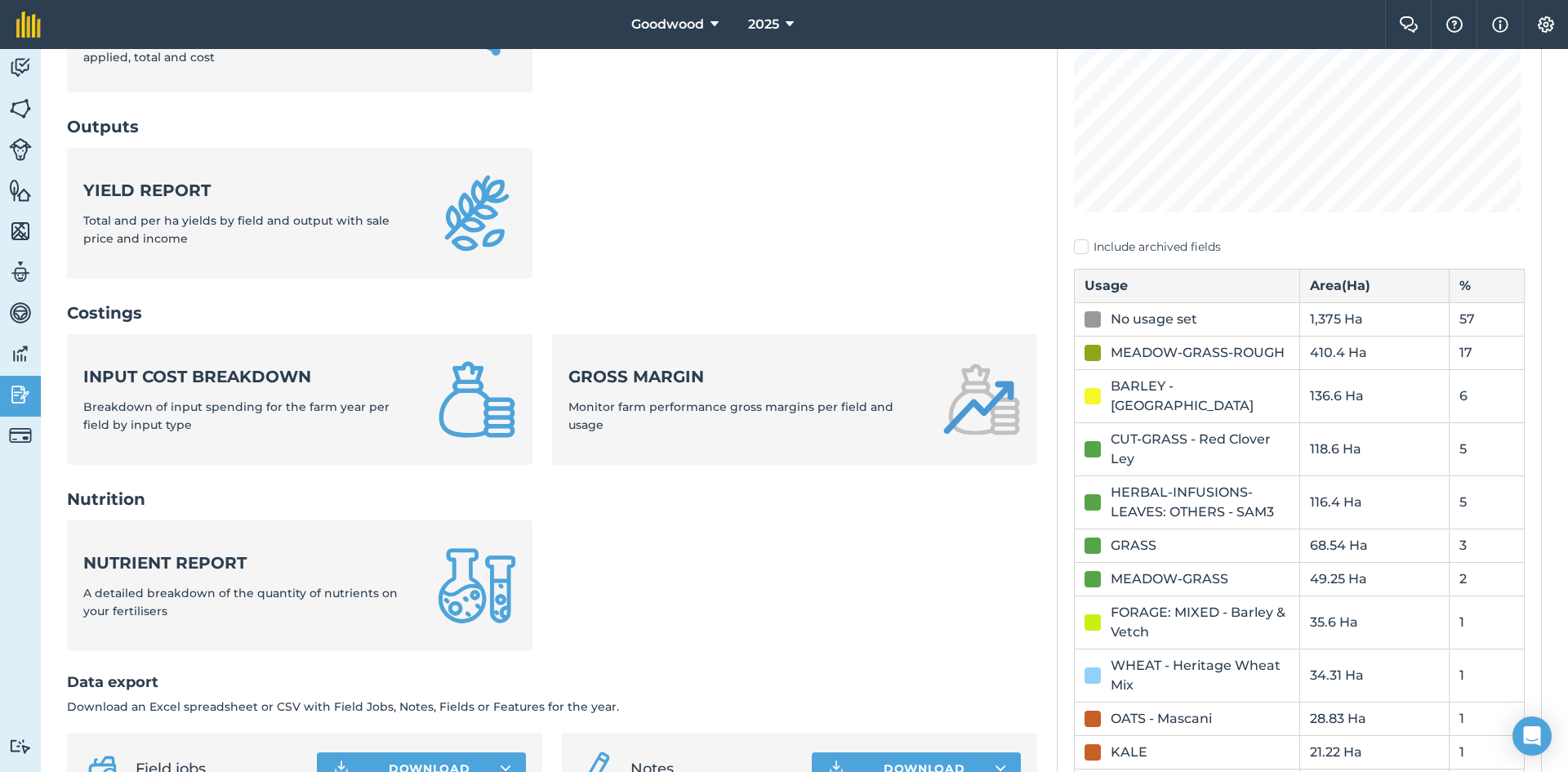
scroll to position [490, 0]
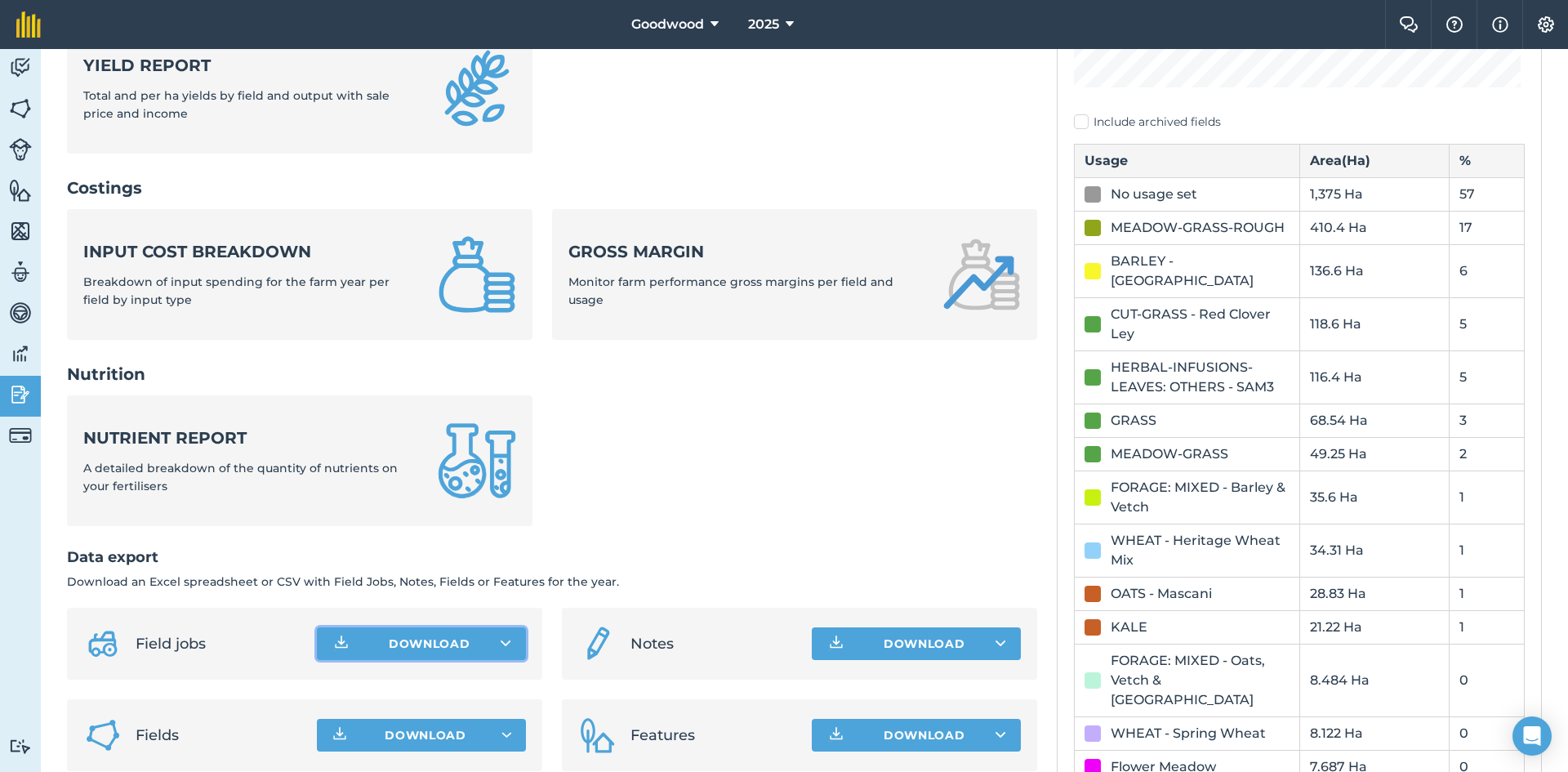
click at [378, 650] on button "Download" at bounding box center [421, 643] width 209 height 33
click at [724, 445] on ul "Nutrient report A detailed breakdown of the quantity of nutrients on your ferti…" at bounding box center [551, 470] width 970 height 150
click at [408, 634] on button "Download" at bounding box center [421, 643] width 209 height 33
click at [451, 675] on link "Field jobs CSV file" at bounding box center [420, 680] width 204 height 36
